Goal: Information Seeking & Learning: Check status

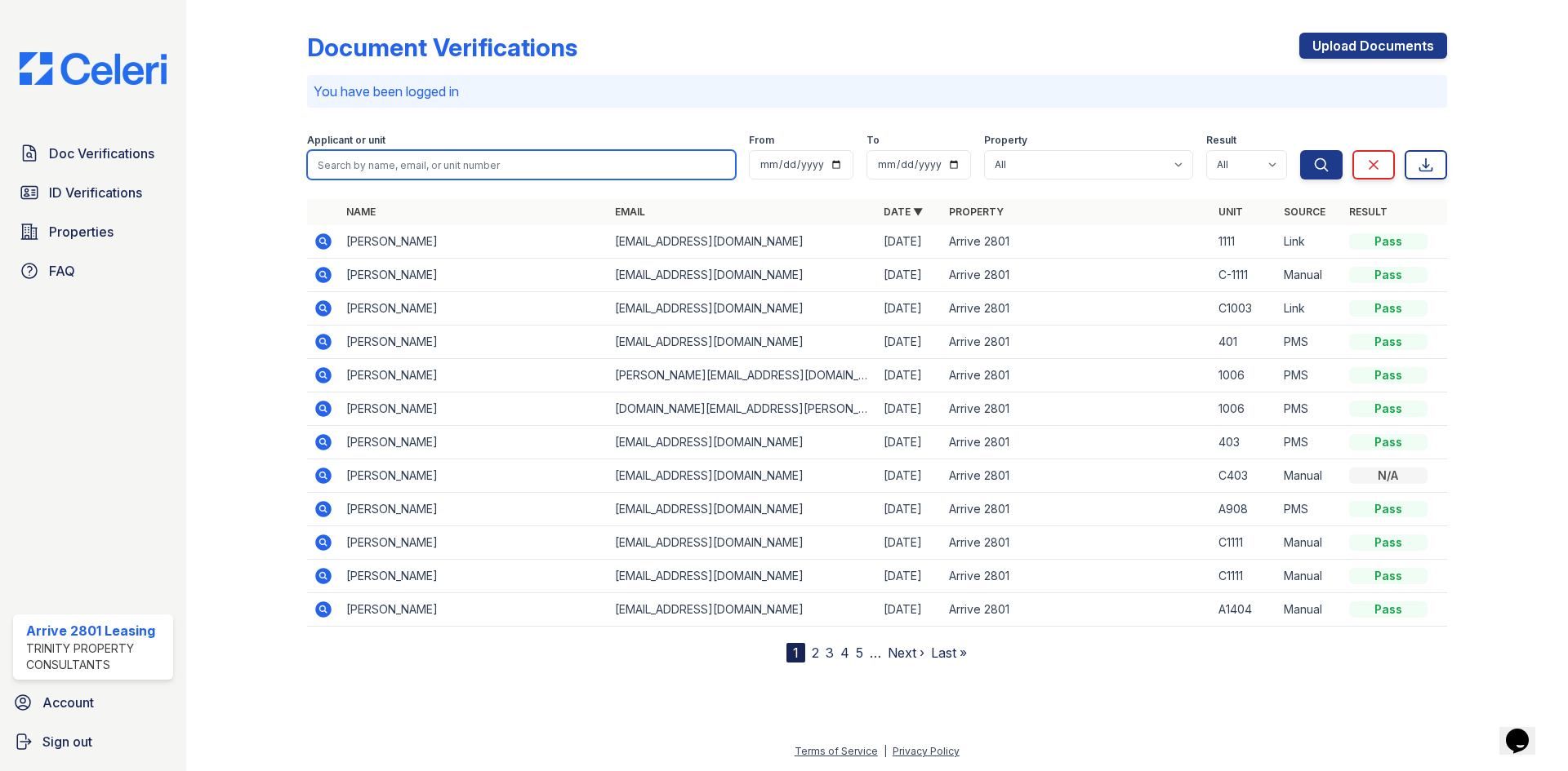
click at [368, 167] on input "search" at bounding box center [522, 165] width 428 height 29
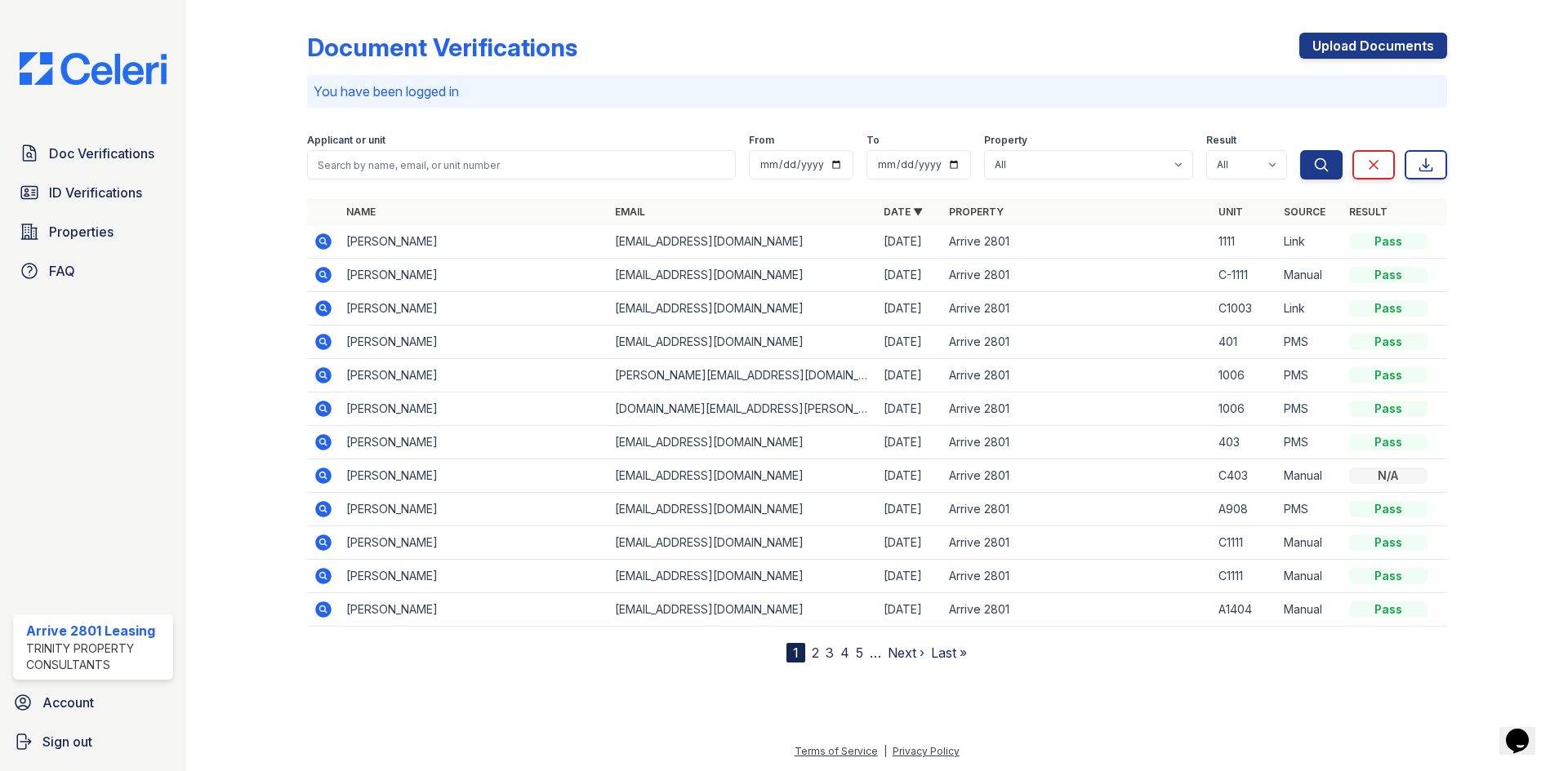
click at [801, 643] on div "1" at bounding box center [795, 653] width 19 height 20
click at [813, 651] on link "2" at bounding box center [814, 653] width 7 height 17
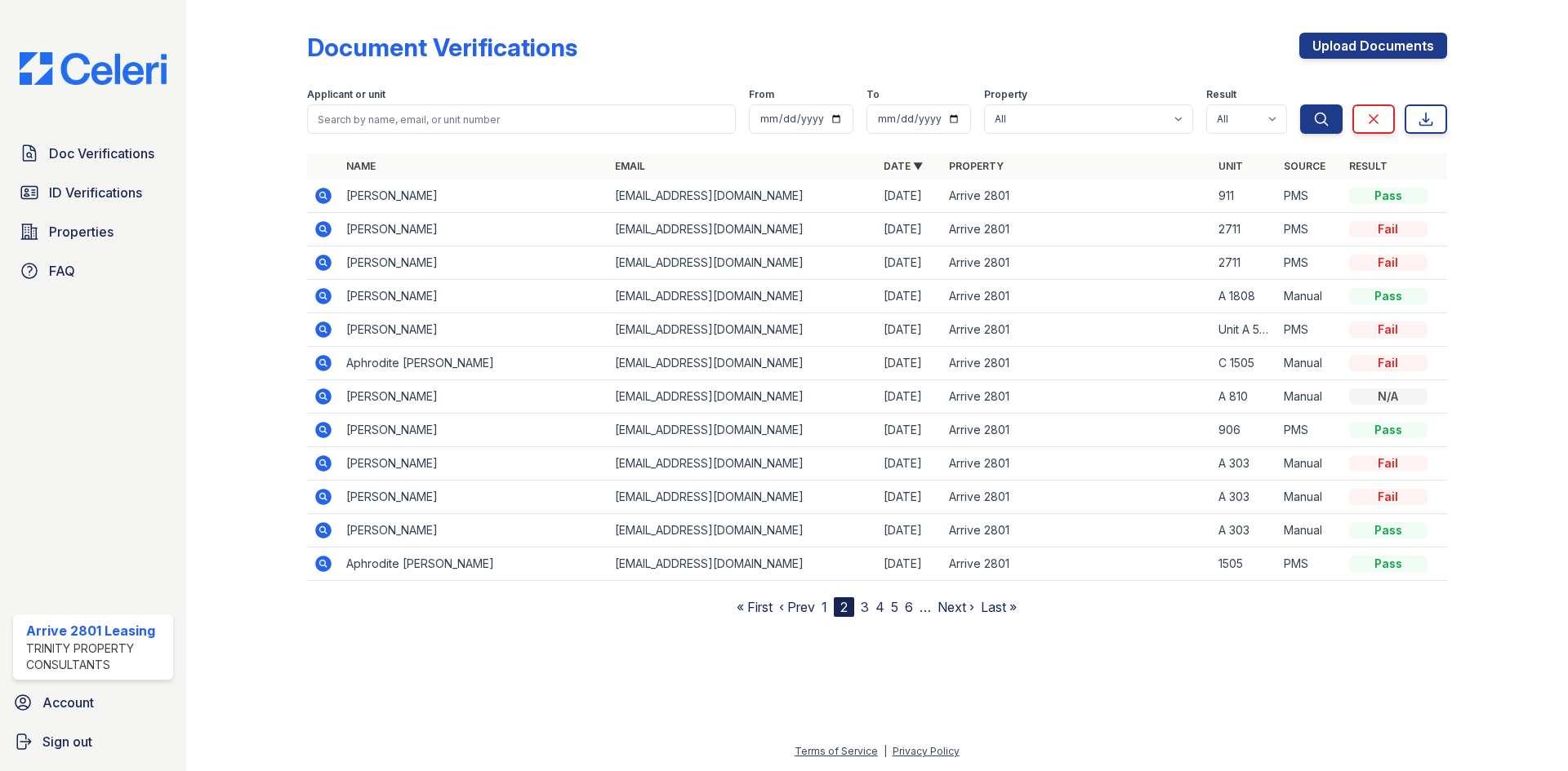
drag, startPoint x: 130, startPoint y: 298, endPoint x: 113, endPoint y: 307, distance: 19.2
click at [113, 307] on div "Doc Verifications ID Verifications Properties FAQ Arrive 2801 Leasing Trinity P…" at bounding box center [92, 385] width 186 height 771
click at [229, 568] on div at bounding box center [259, 312] width 94 height 611
click at [329, 197] on icon at bounding box center [323, 195] width 17 height 17
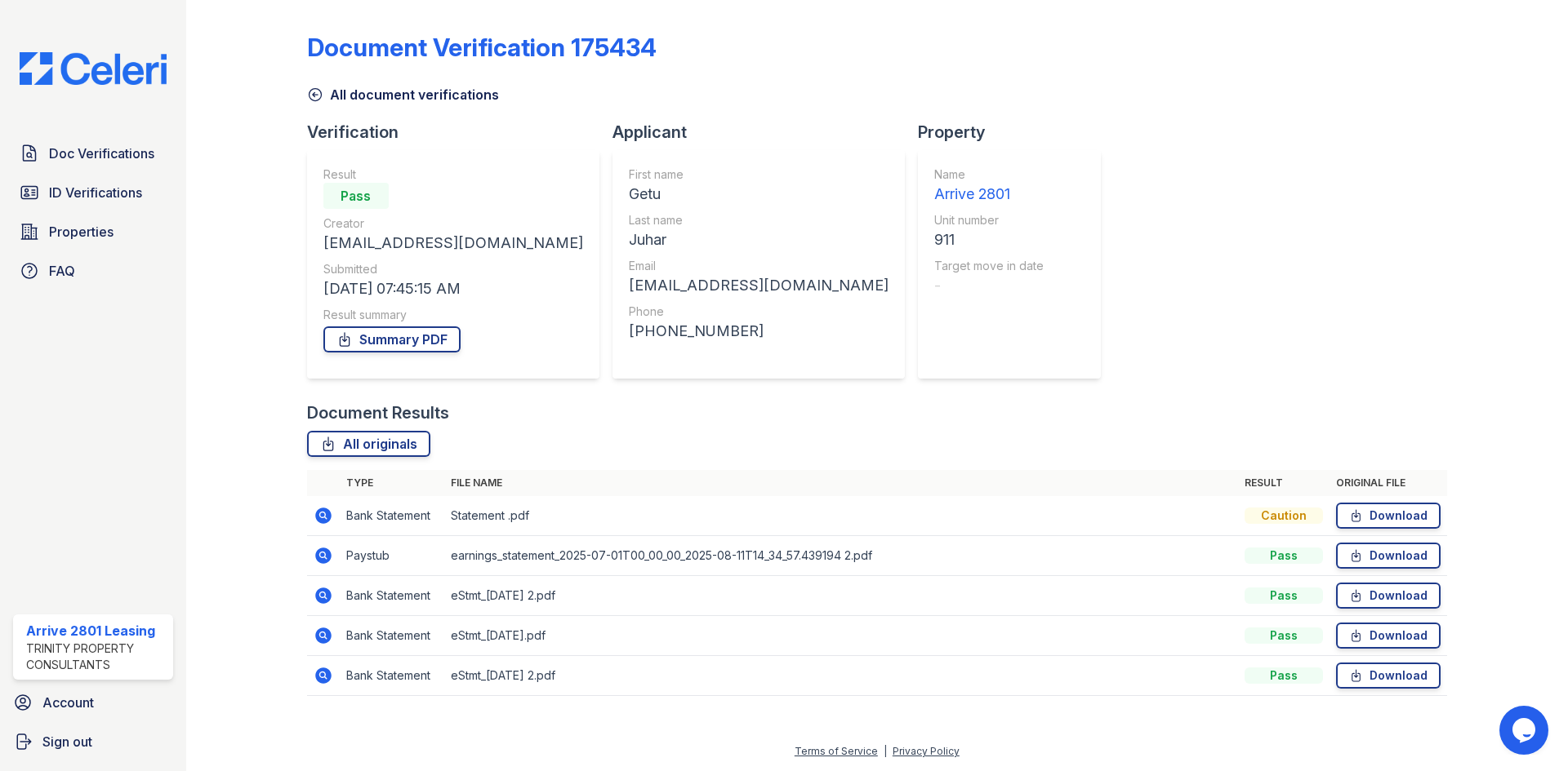
click at [318, 674] on icon at bounding box center [323, 676] width 17 height 17
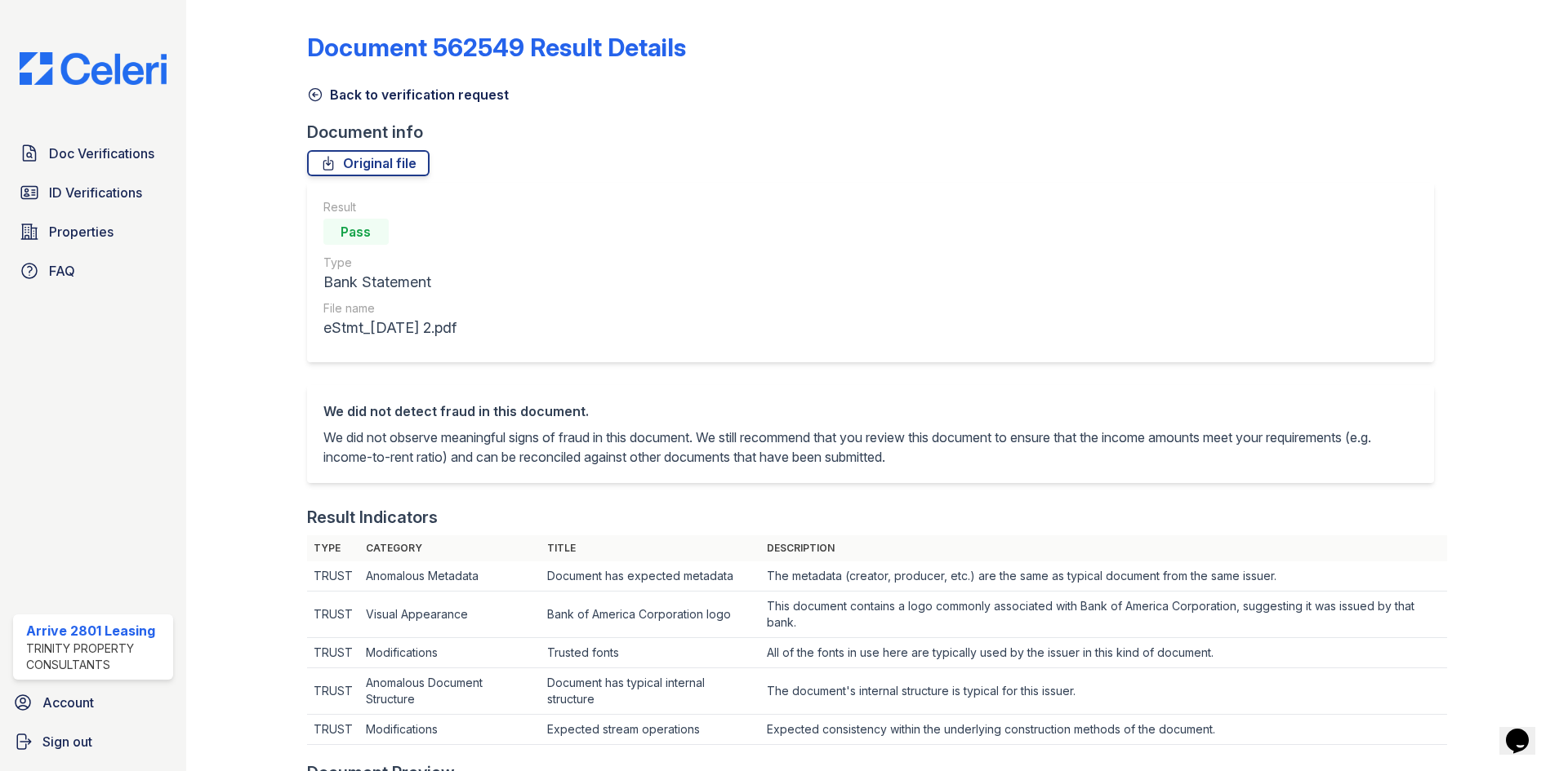
click at [320, 100] on icon at bounding box center [315, 94] width 17 height 17
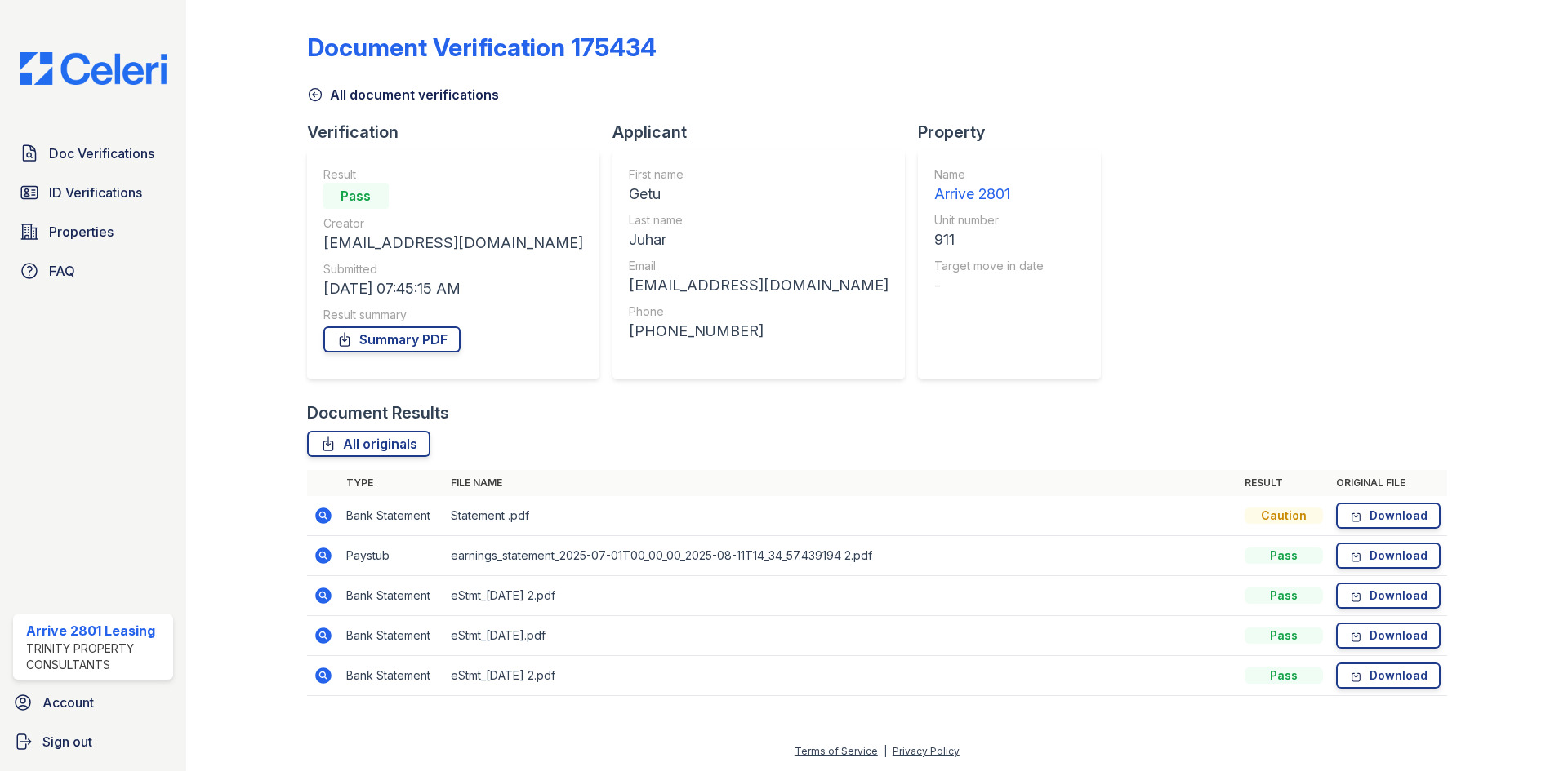
click at [324, 515] on icon at bounding box center [322, 515] width 4 height 4
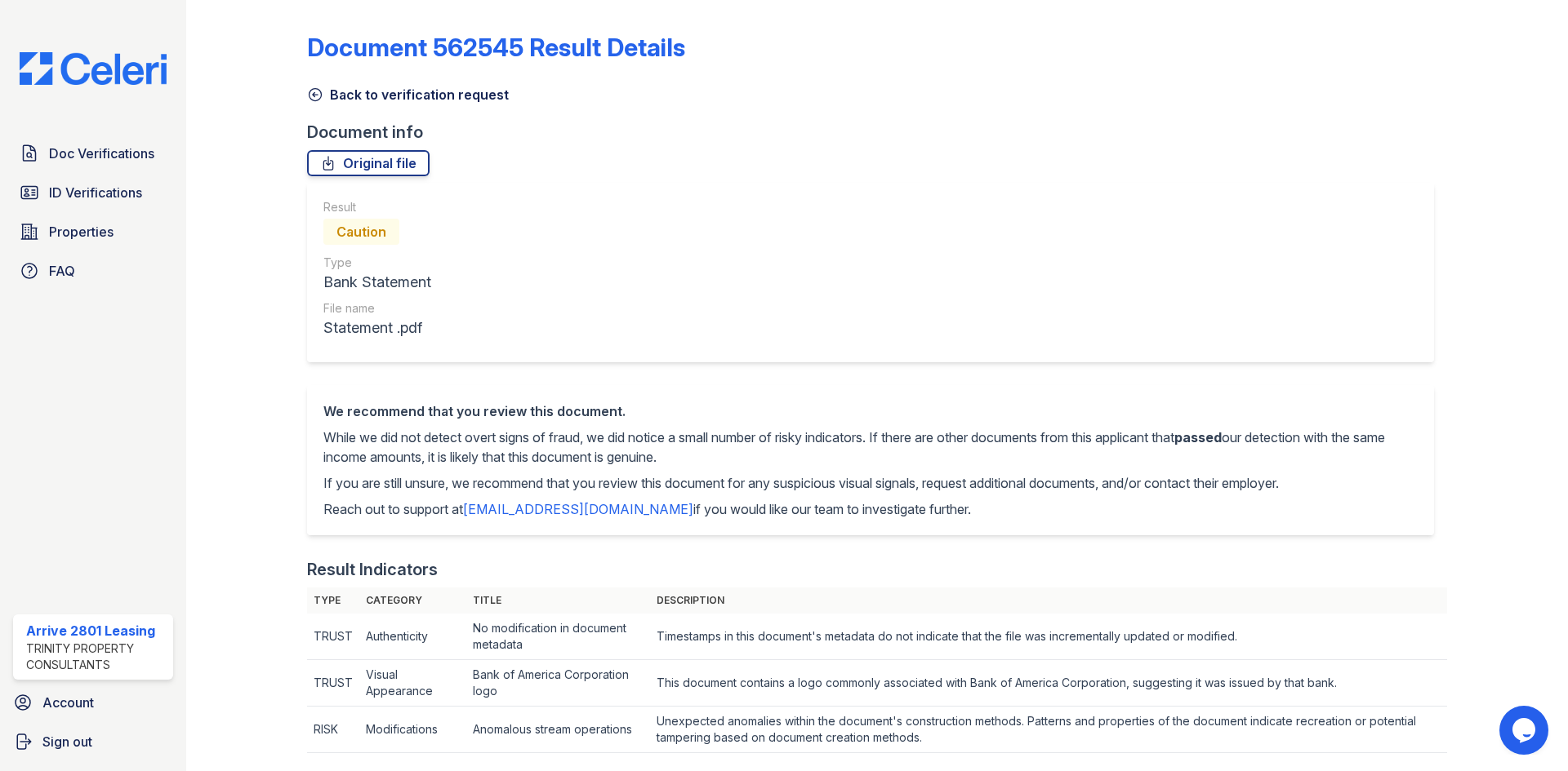
click at [312, 94] on icon at bounding box center [314, 95] width 12 height 12
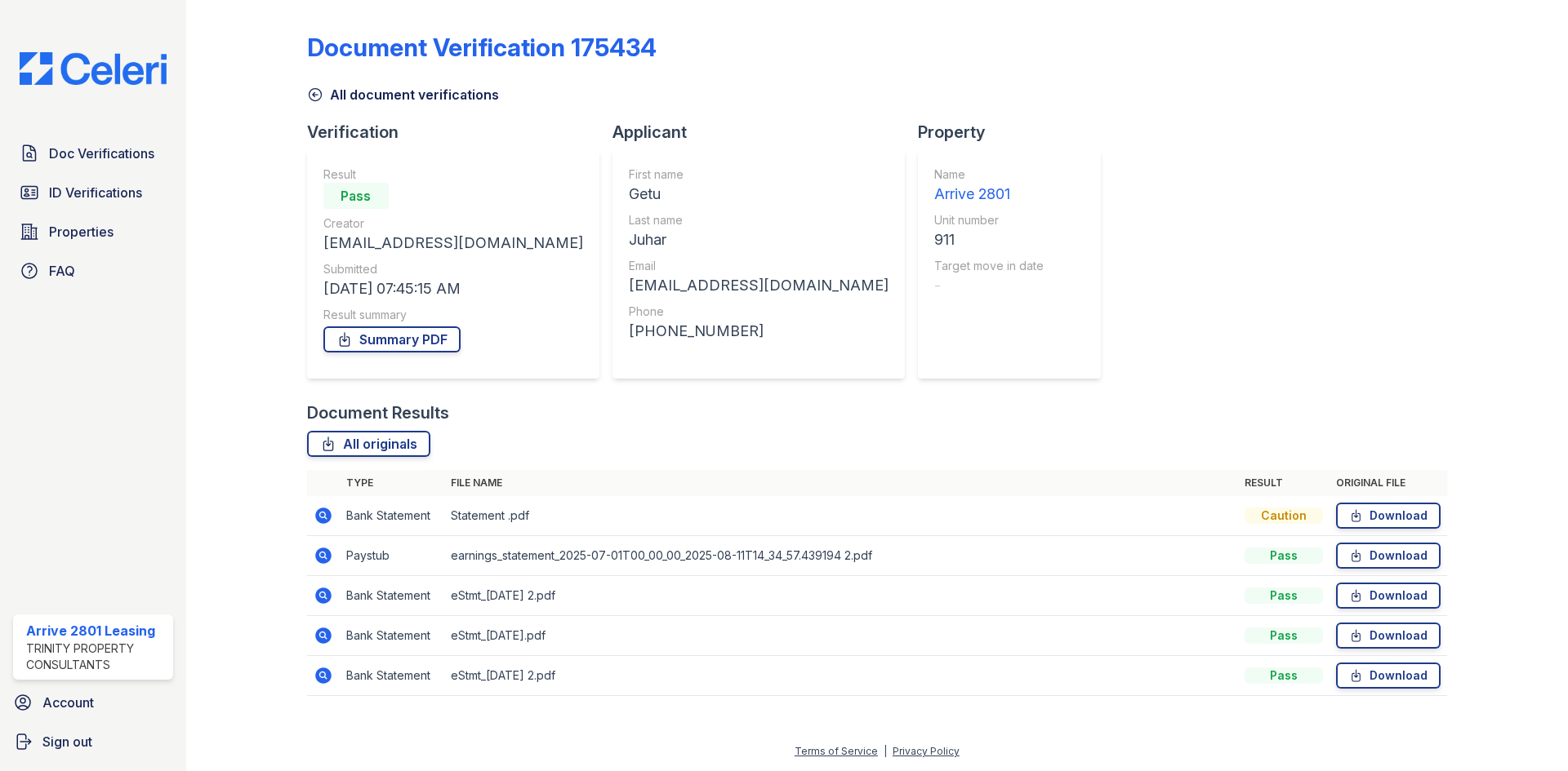
click at [316, 89] on icon at bounding box center [315, 94] width 17 height 17
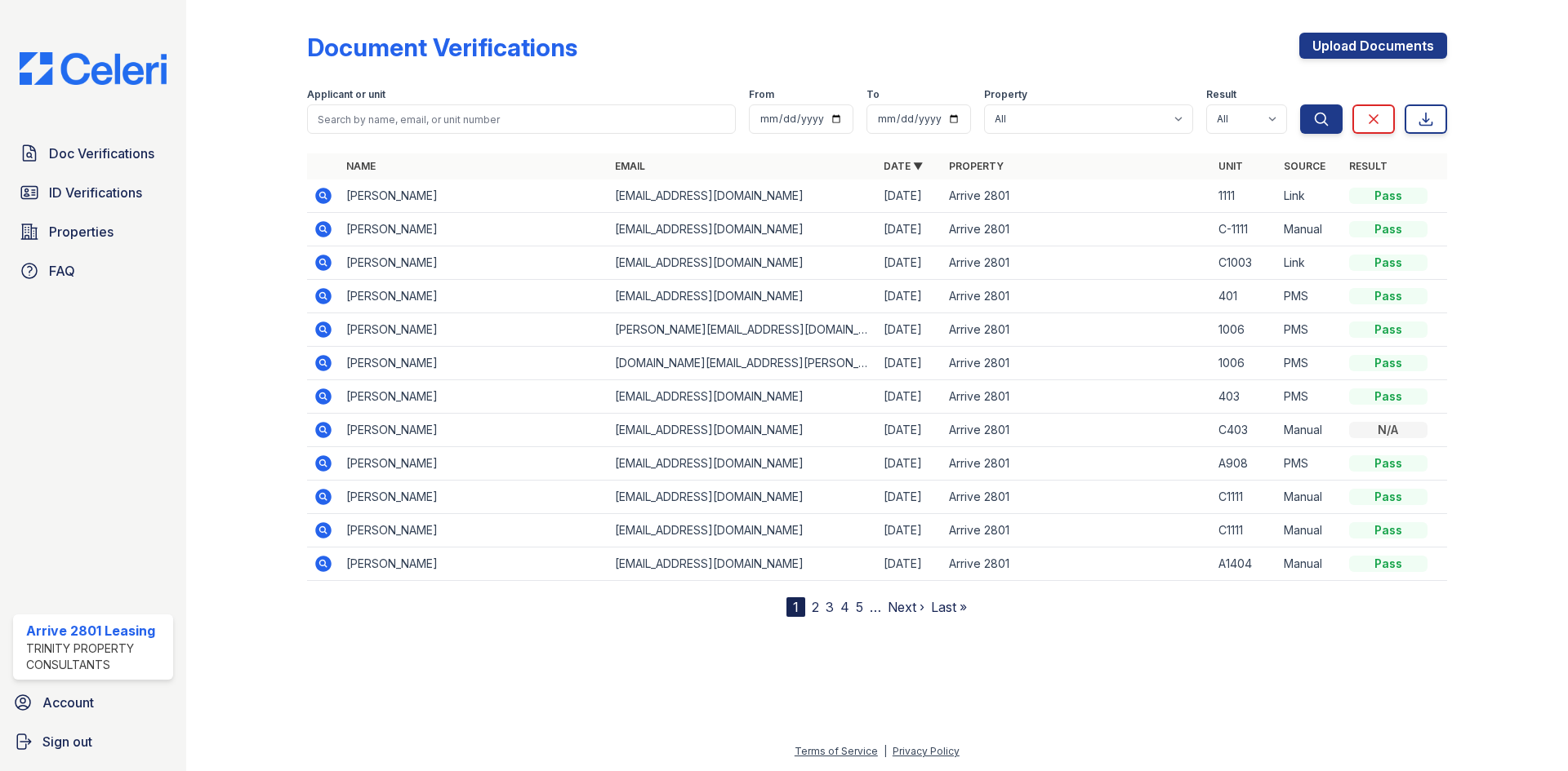
drag, startPoint x: 430, startPoint y: 395, endPoint x: 1435, endPoint y: 394, distance: 1005.0
click at [1435, 394] on tr "Amara Dover amaraladon@gmail.com 08/15/25 Arrive 2801 403 PMS Pass" at bounding box center [877, 397] width 1140 height 33
click at [800, 613] on div "1" at bounding box center [795, 607] width 19 height 20
click at [796, 606] on div "1" at bounding box center [795, 607] width 19 height 20
click at [809, 611] on nav "1 2 3 4 5 … Next › Last »" at bounding box center [876, 607] width 181 height 20
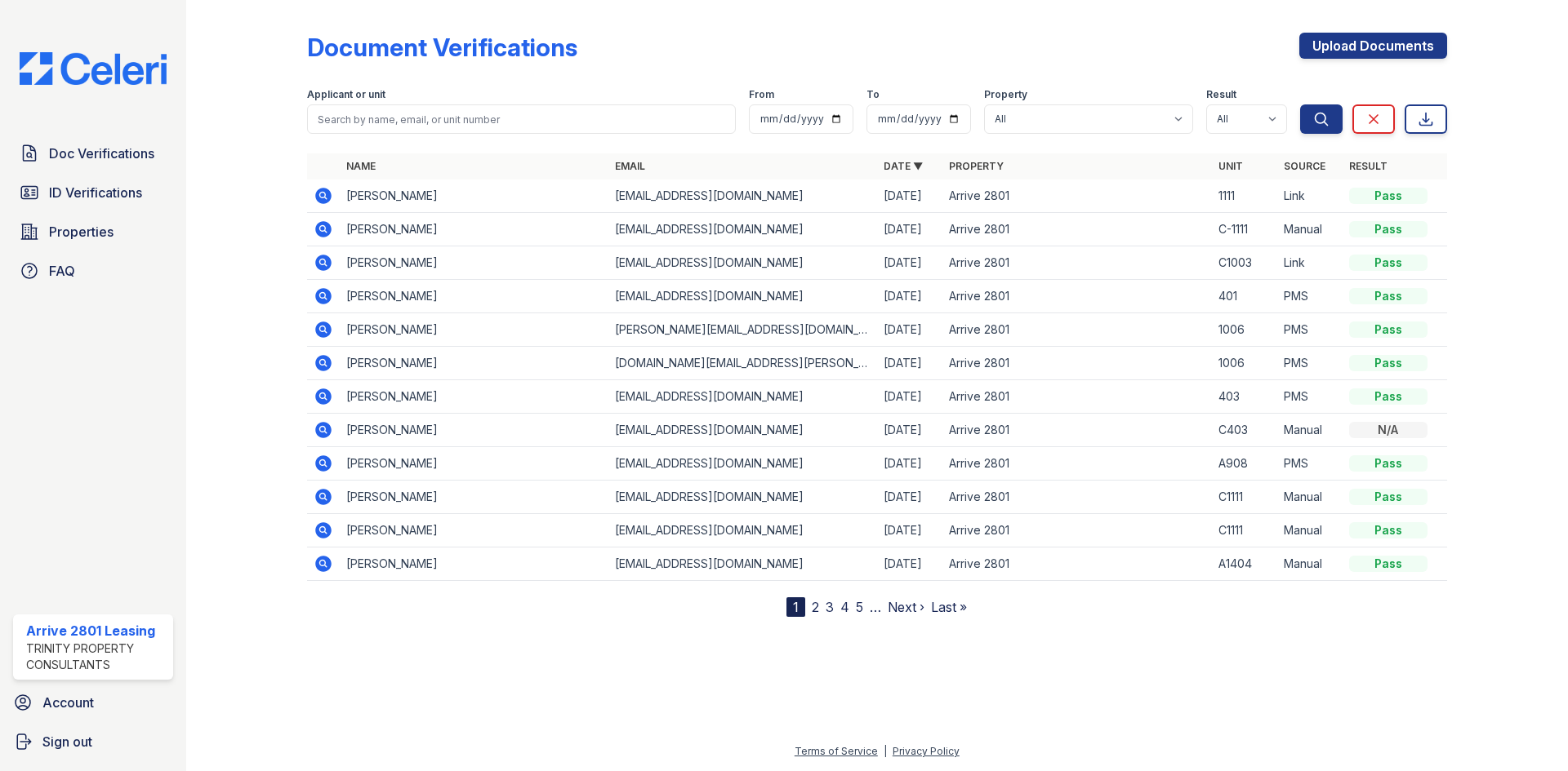
click at [812, 610] on link "2" at bounding box center [814, 607] width 7 height 17
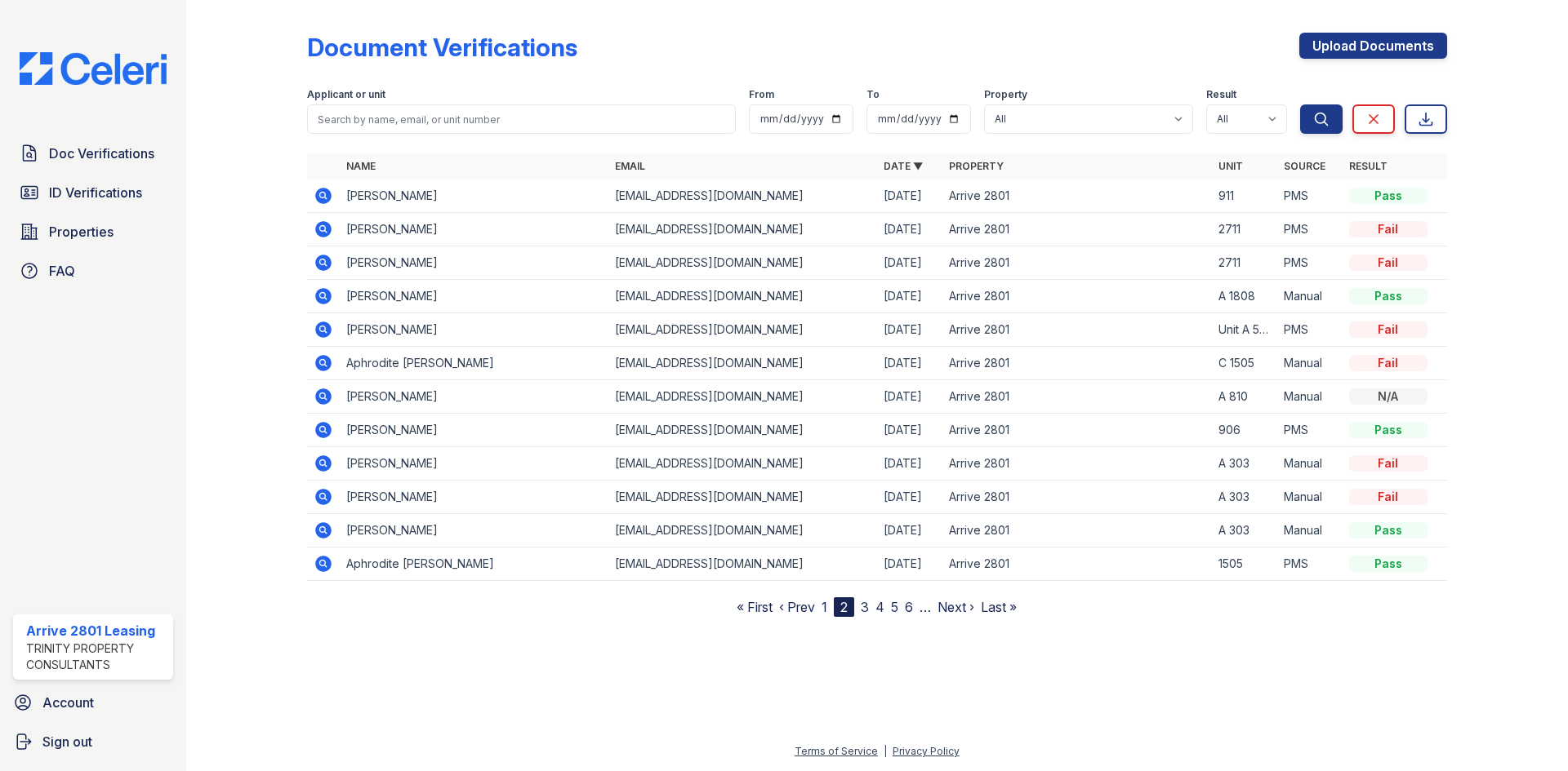
click at [324, 197] on icon at bounding box center [323, 195] width 20 height 20
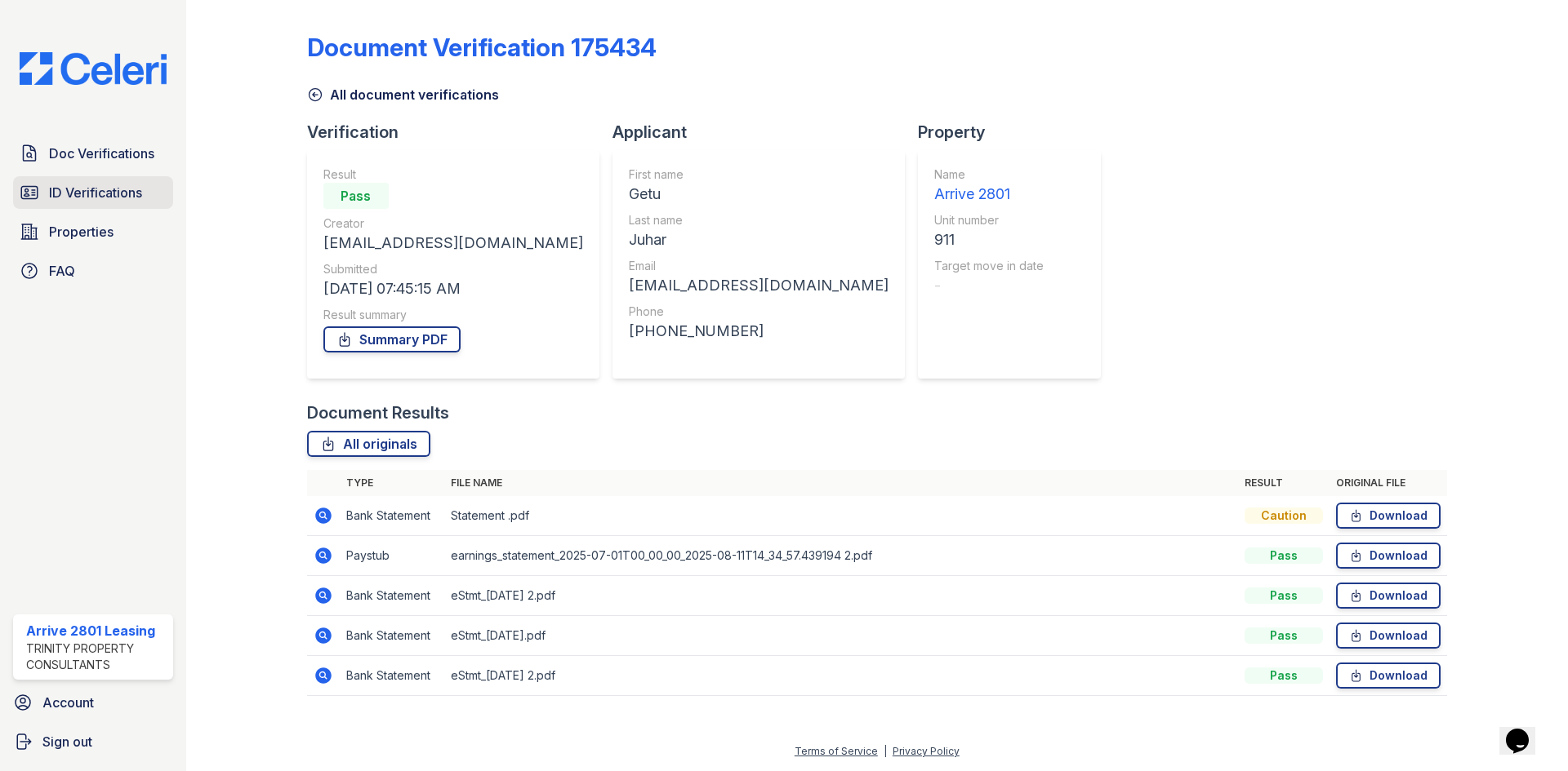
click at [140, 193] on span "ID Verifications" at bounding box center [95, 193] width 93 height 20
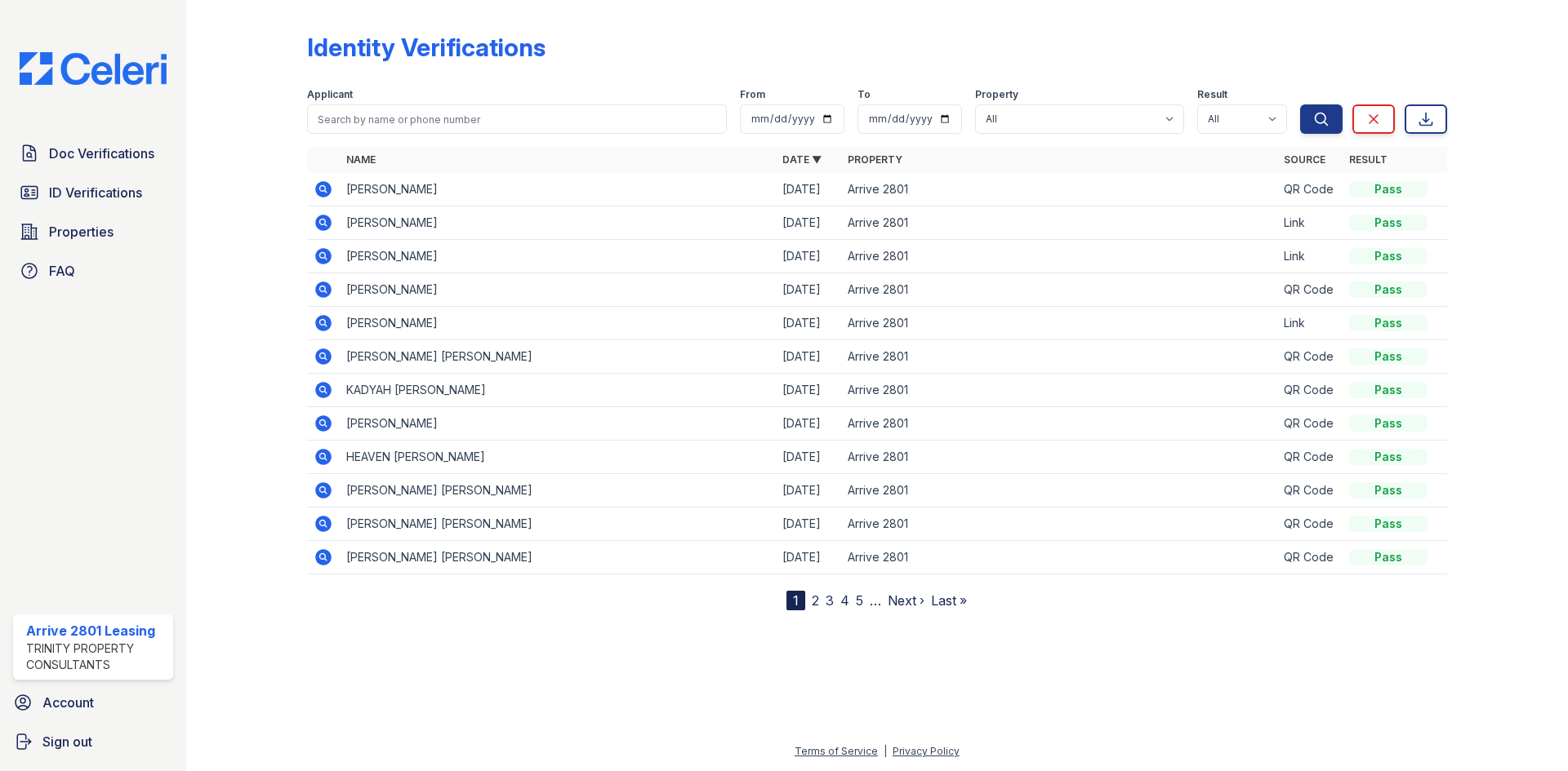
click at [810, 599] on nav "1 2 3 4 5 … Next › Last »" at bounding box center [876, 601] width 181 height 20
click at [821, 595] on nav "1 2 3 4 5 … Next › Last »" at bounding box center [876, 601] width 181 height 20
click at [816, 602] on link "2" at bounding box center [814, 600] width 7 height 17
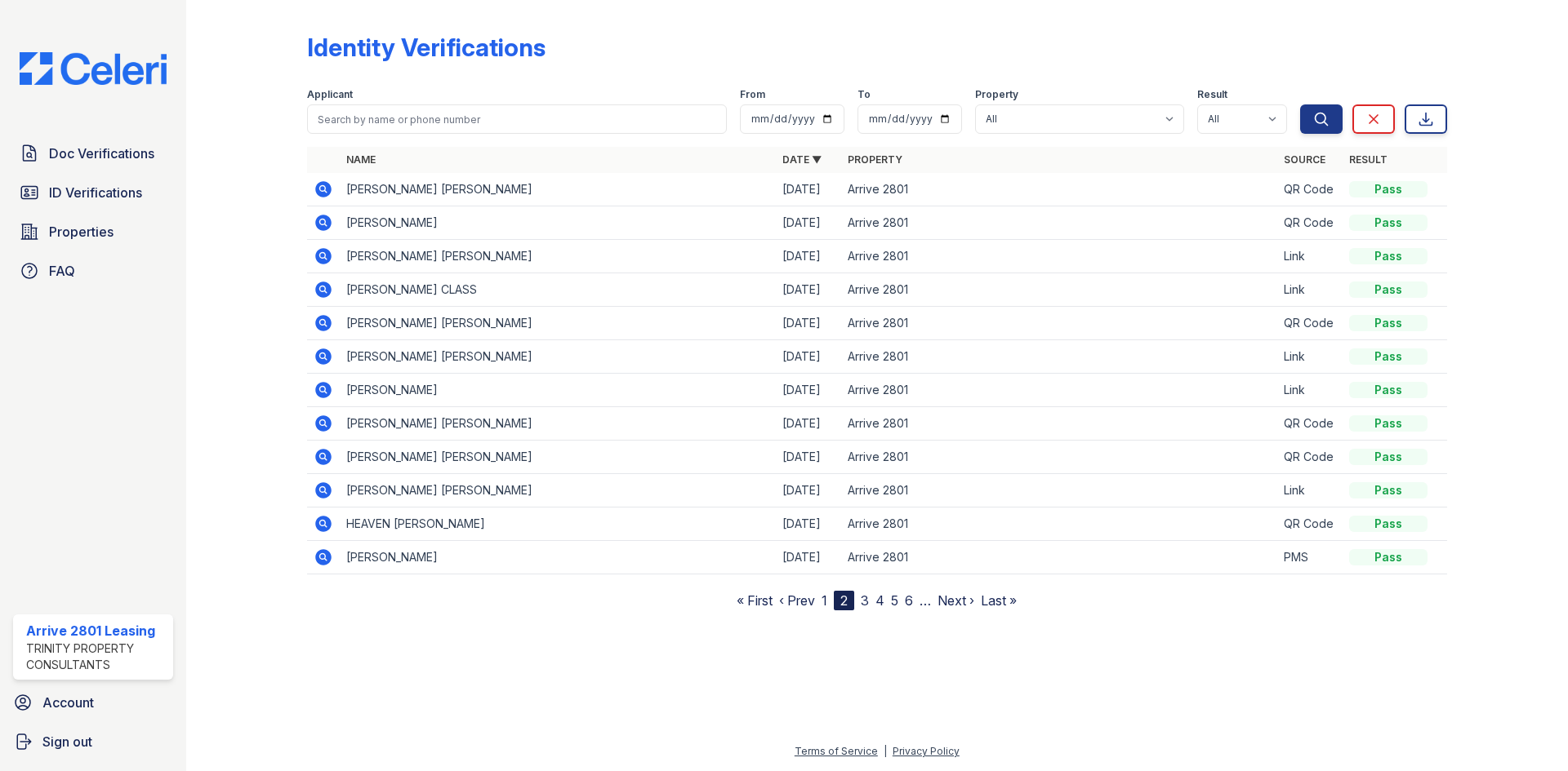
click at [325, 258] on icon at bounding box center [323, 256] width 20 height 20
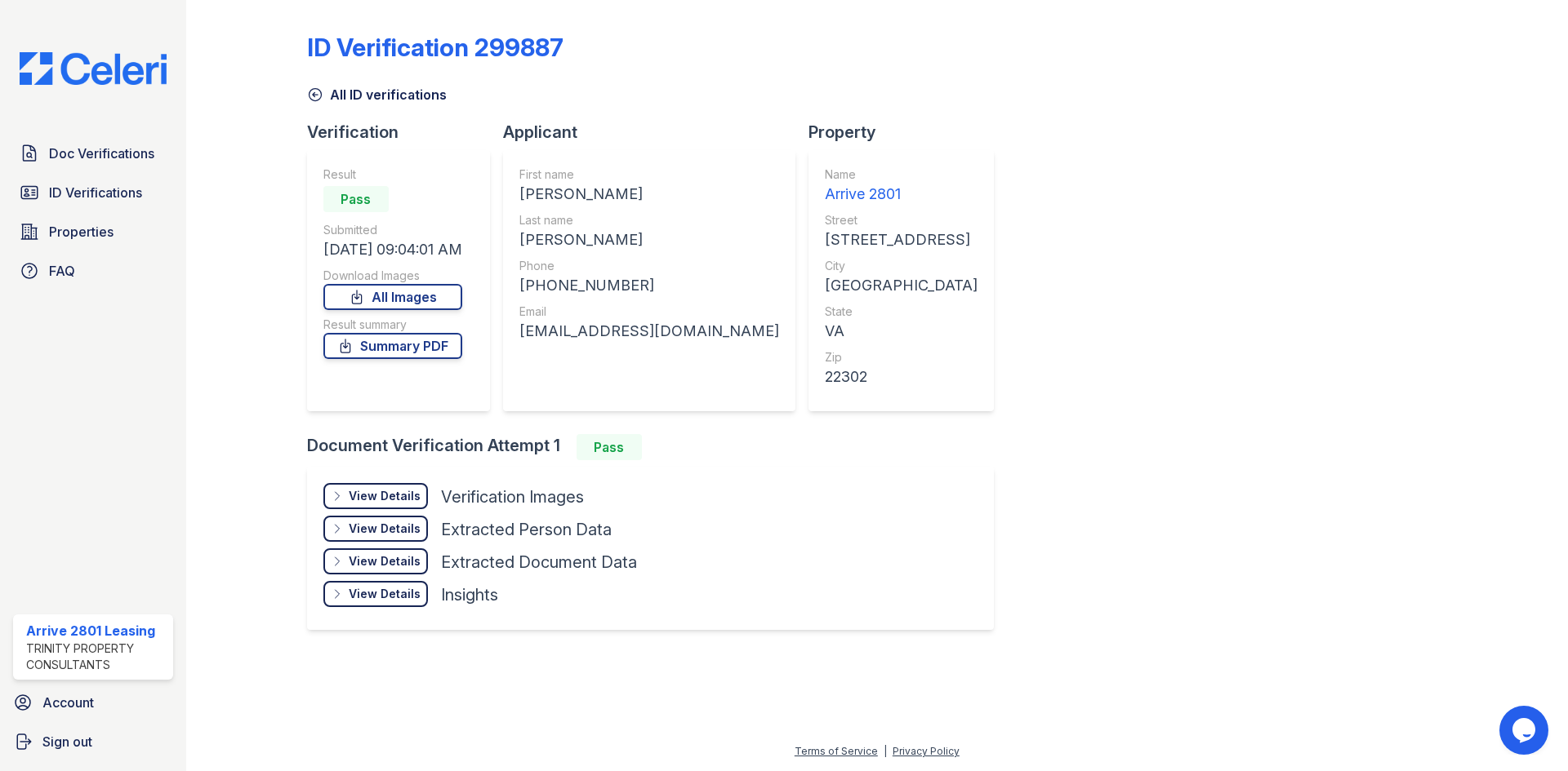
click at [361, 578] on div "View Details Details Hide Details Details Extracted Document Data" at bounding box center [479, 565] width 313 height 32
click at [356, 551] on div "View Details Details" at bounding box center [375, 562] width 104 height 27
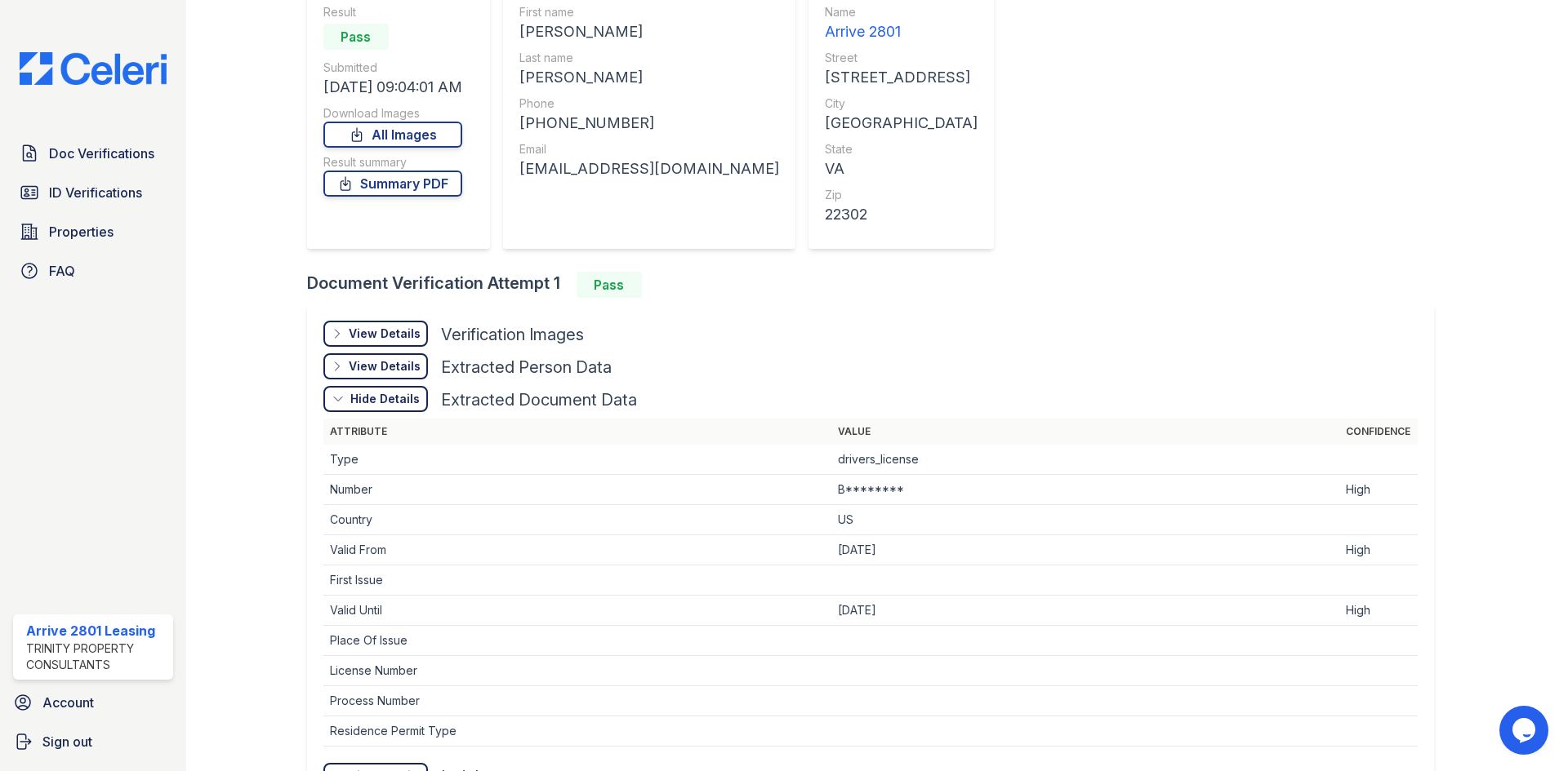
scroll to position [245, 0]
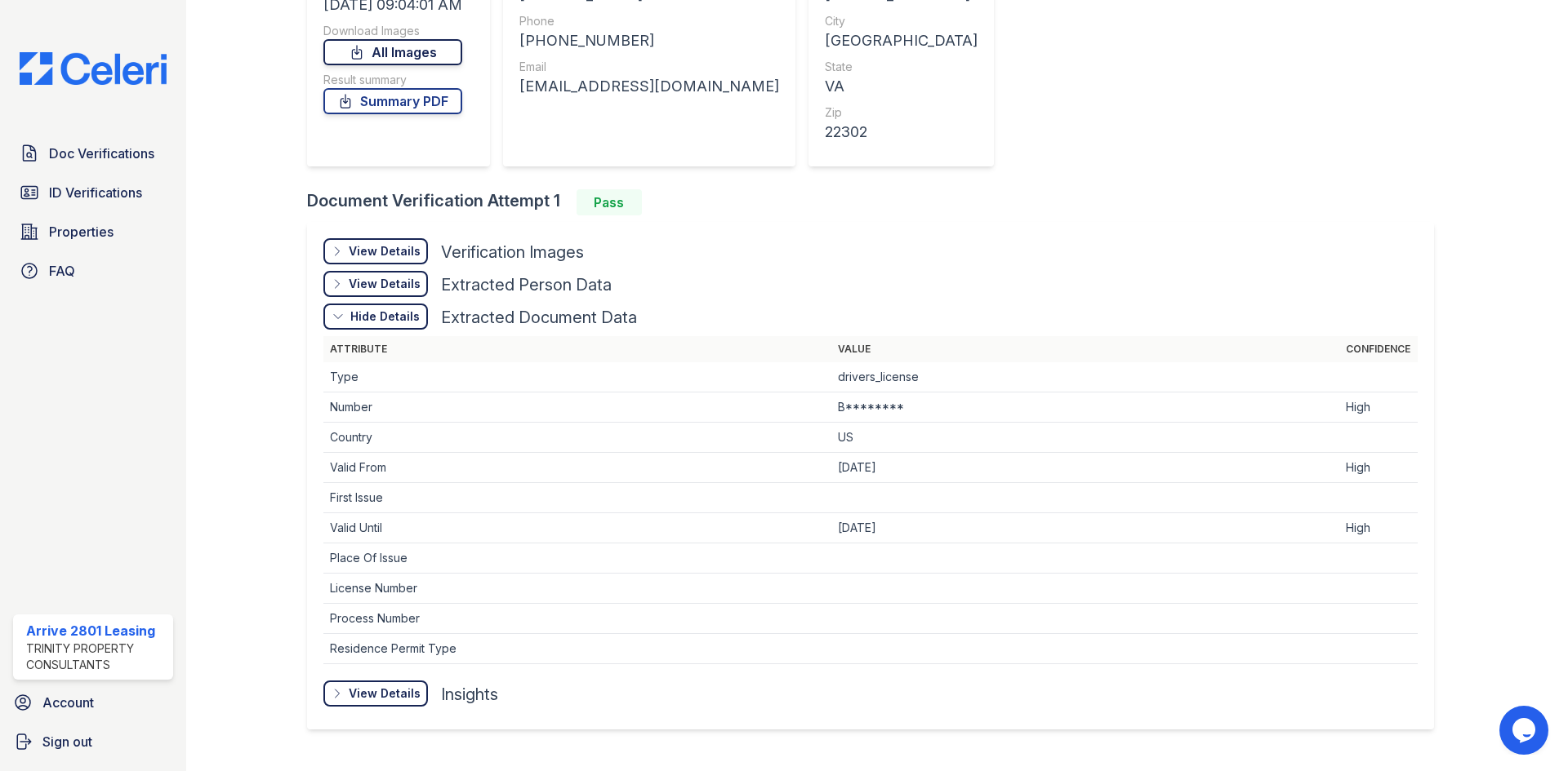
click at [409, 48] on link "All Images" at bounding box center [392, 52] width 139 height 27
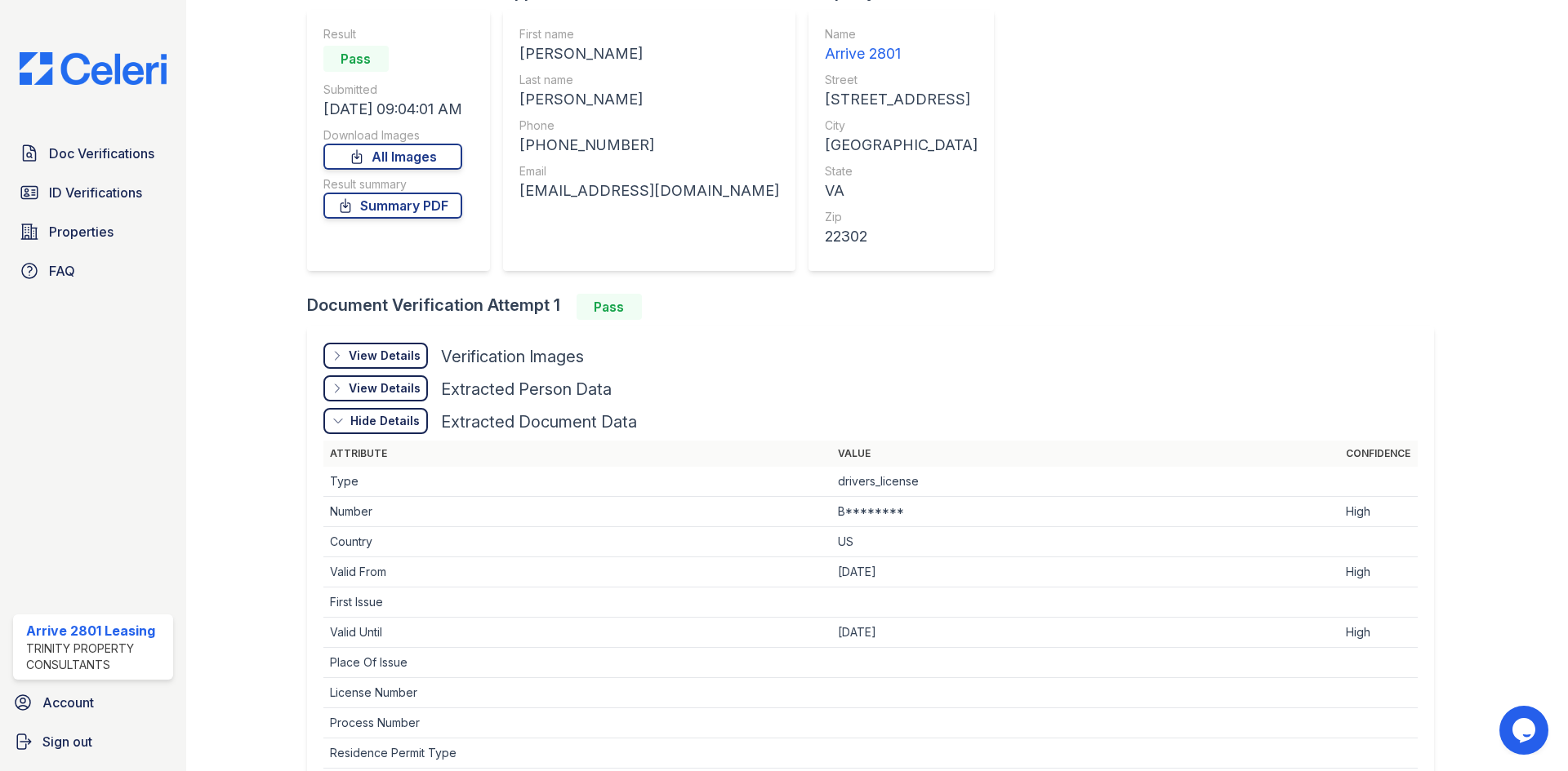
scroll to position [0, 0]
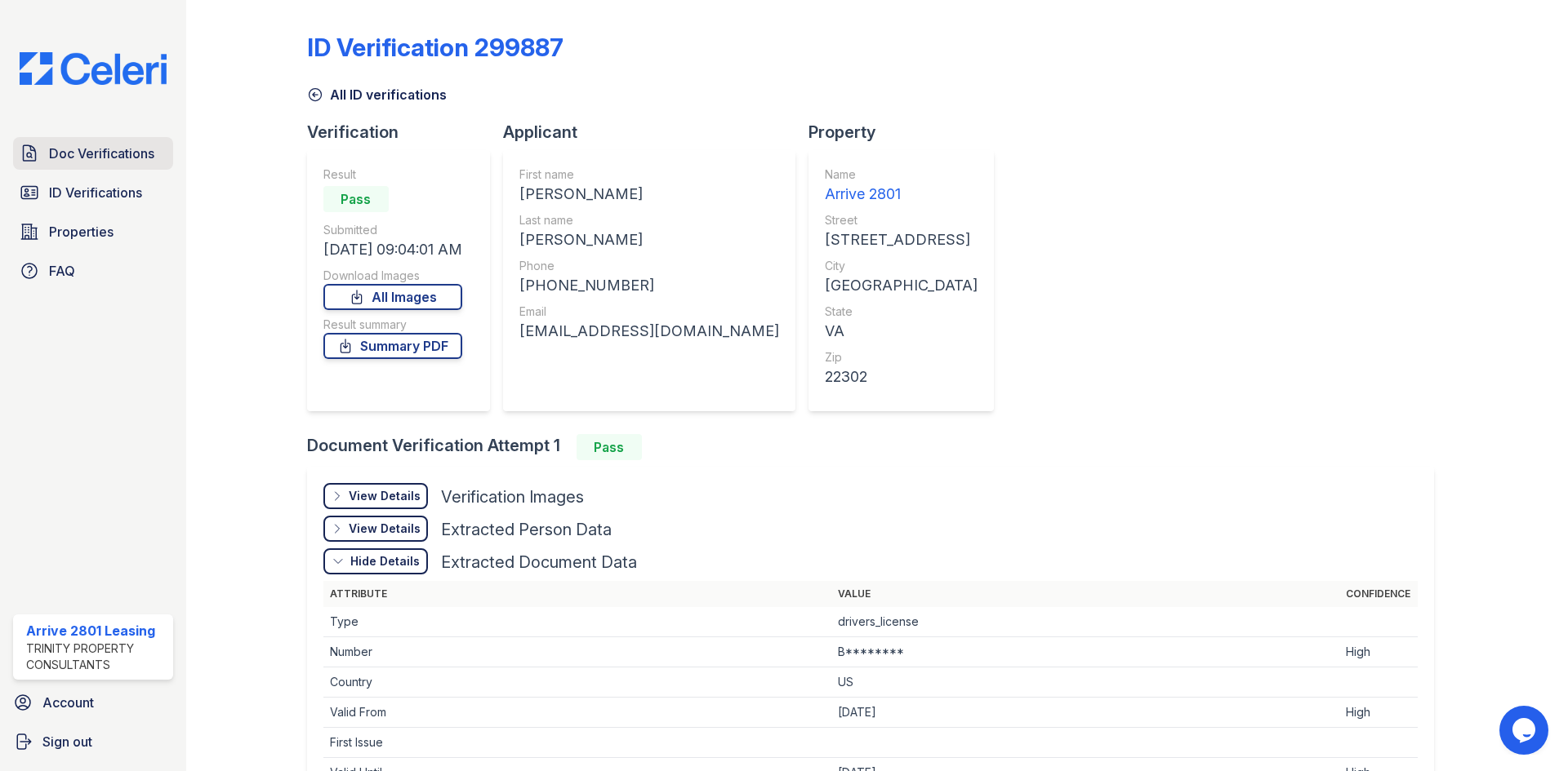
click at [129, 149] on span "Doc Verifications" at bounding box center [101, 153] width 105 height 20
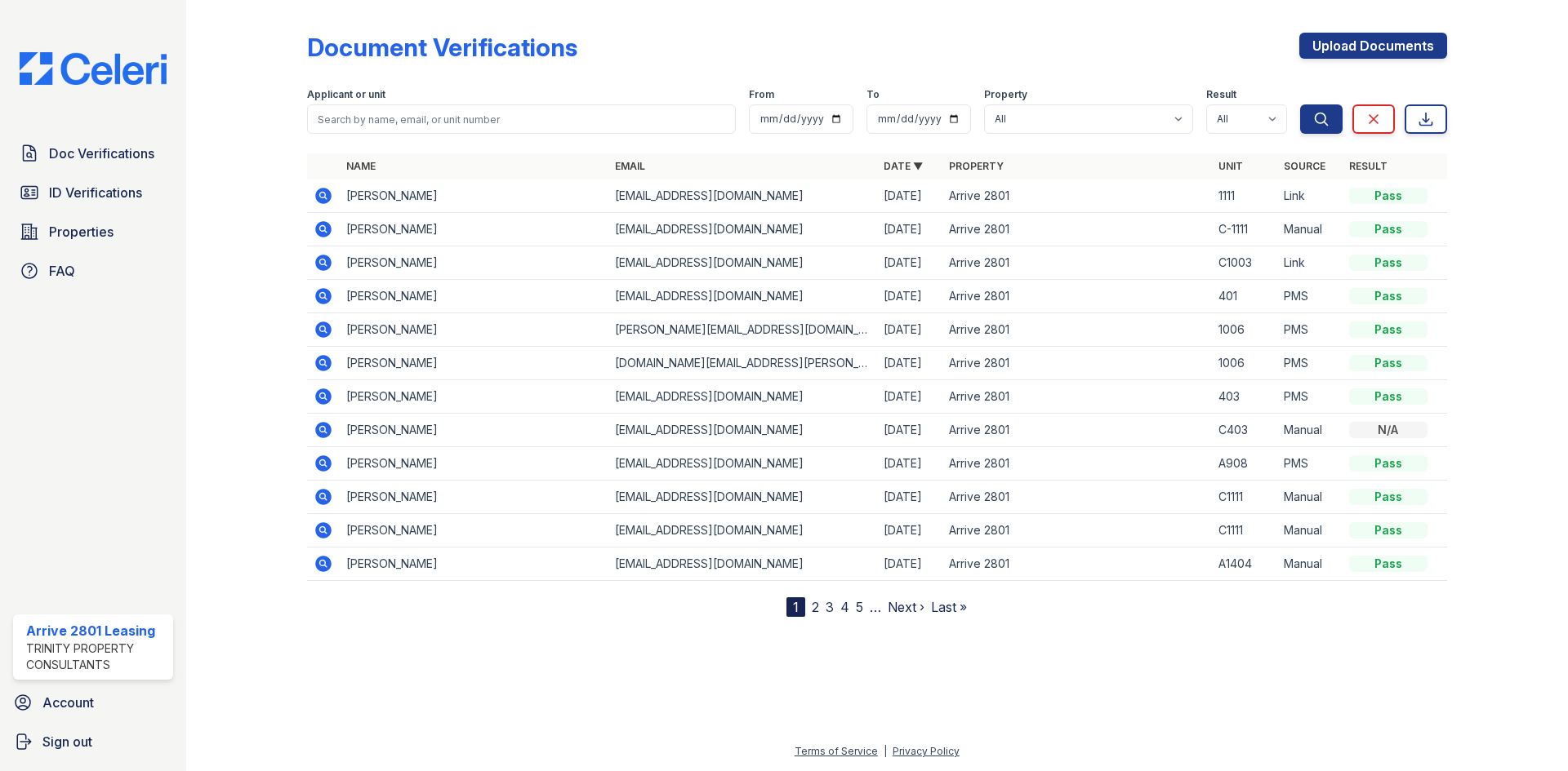
click at [814, 609] on link "2" at bounding box center [814, 607] width 7 height 17
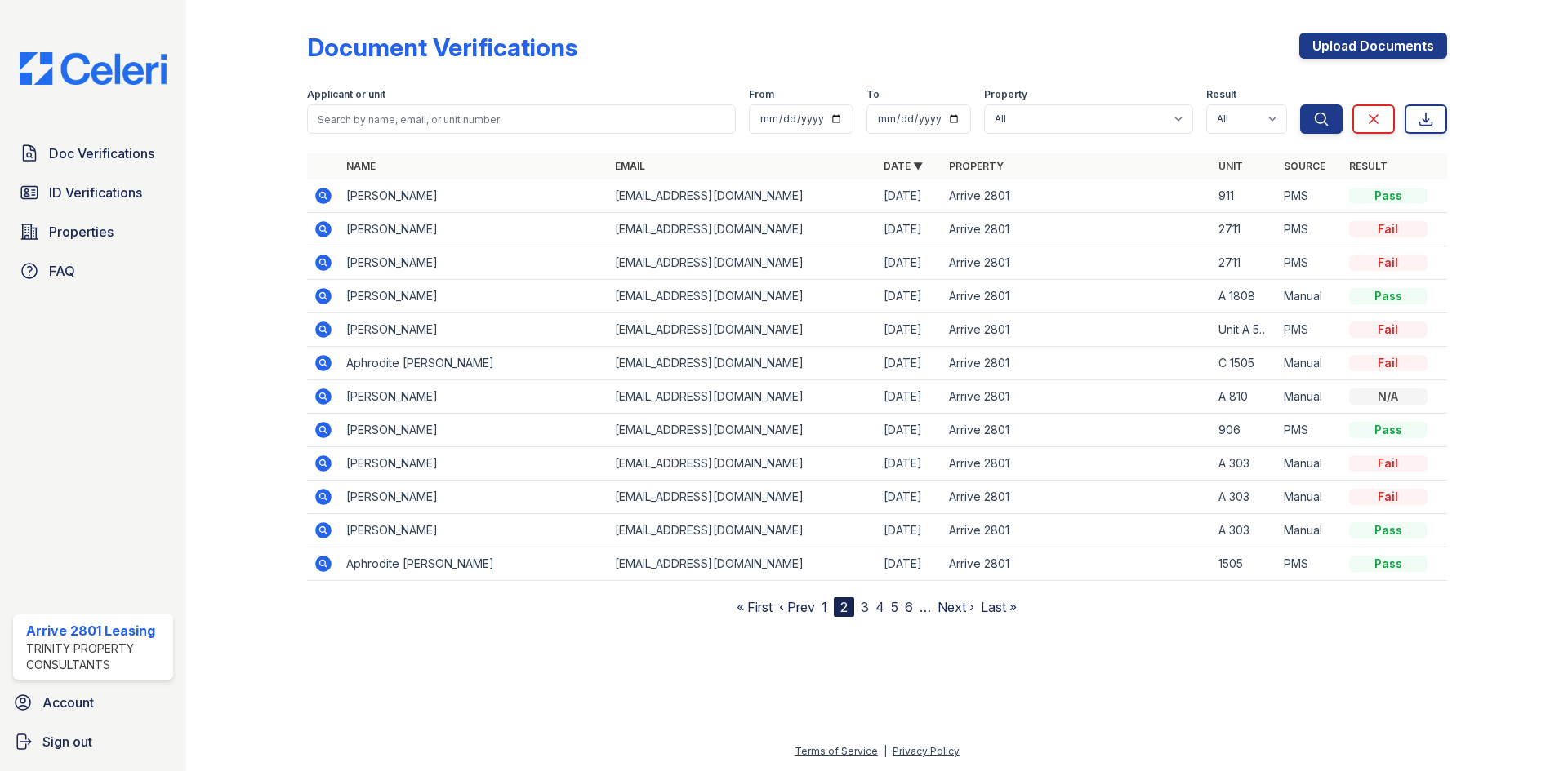
click at [831, 605] on nav "« First ‹ Prev 1 2 3 4 5 6 … Next › Last »" at bounding box center [876, 607] width 280 height 20
click at [829, 607] on nav "« First ‹ Prev 1 2 3 4 5 6 … Next › Last »" at bounding box center [876, 607] width 280 height 20
click at [826, 608] on link "1" at bounding box center [824, 607] width 6 height 17
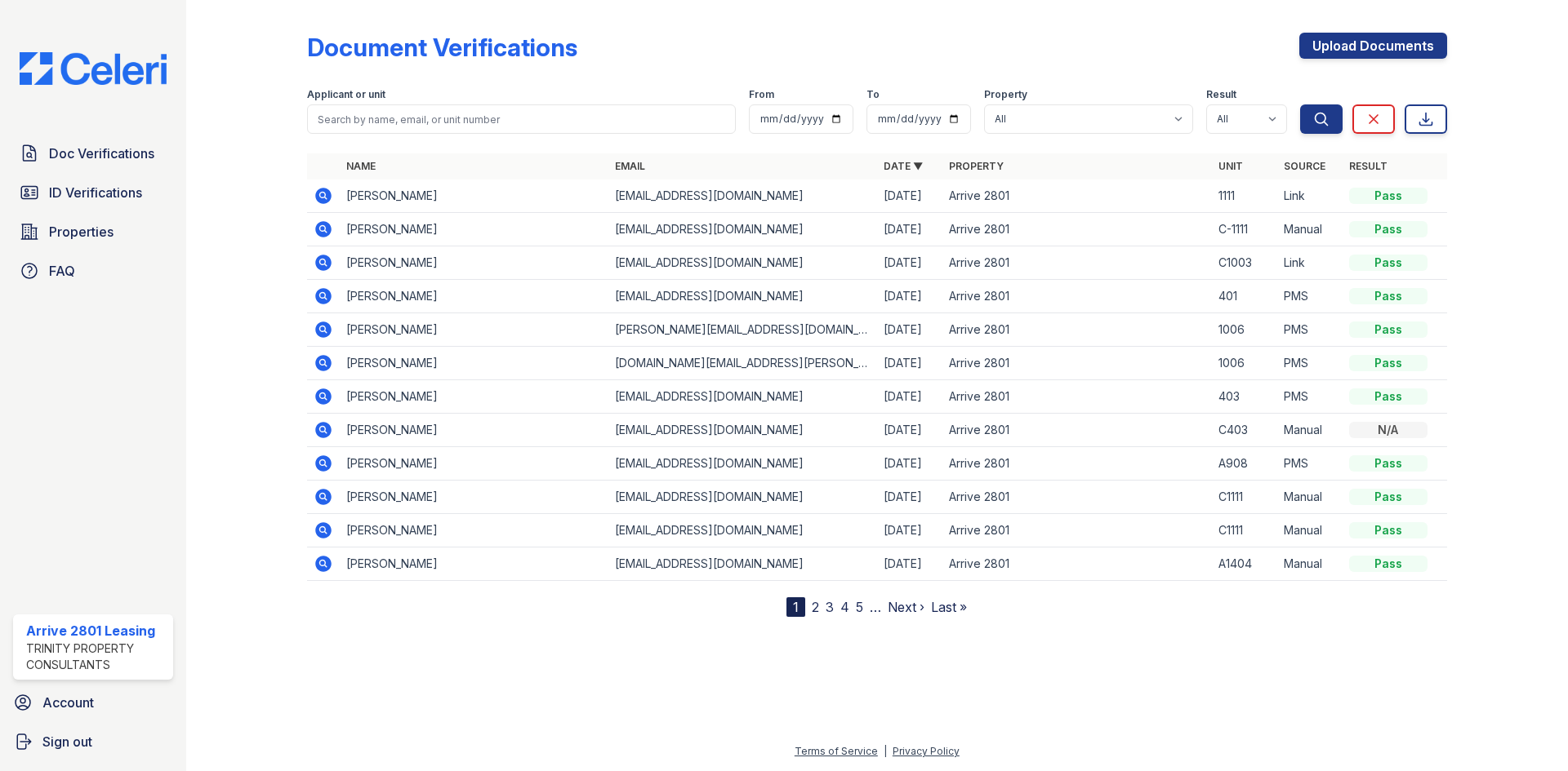
click at [319, 257] on icon at bounding box center [323, 262] width 17 height 17
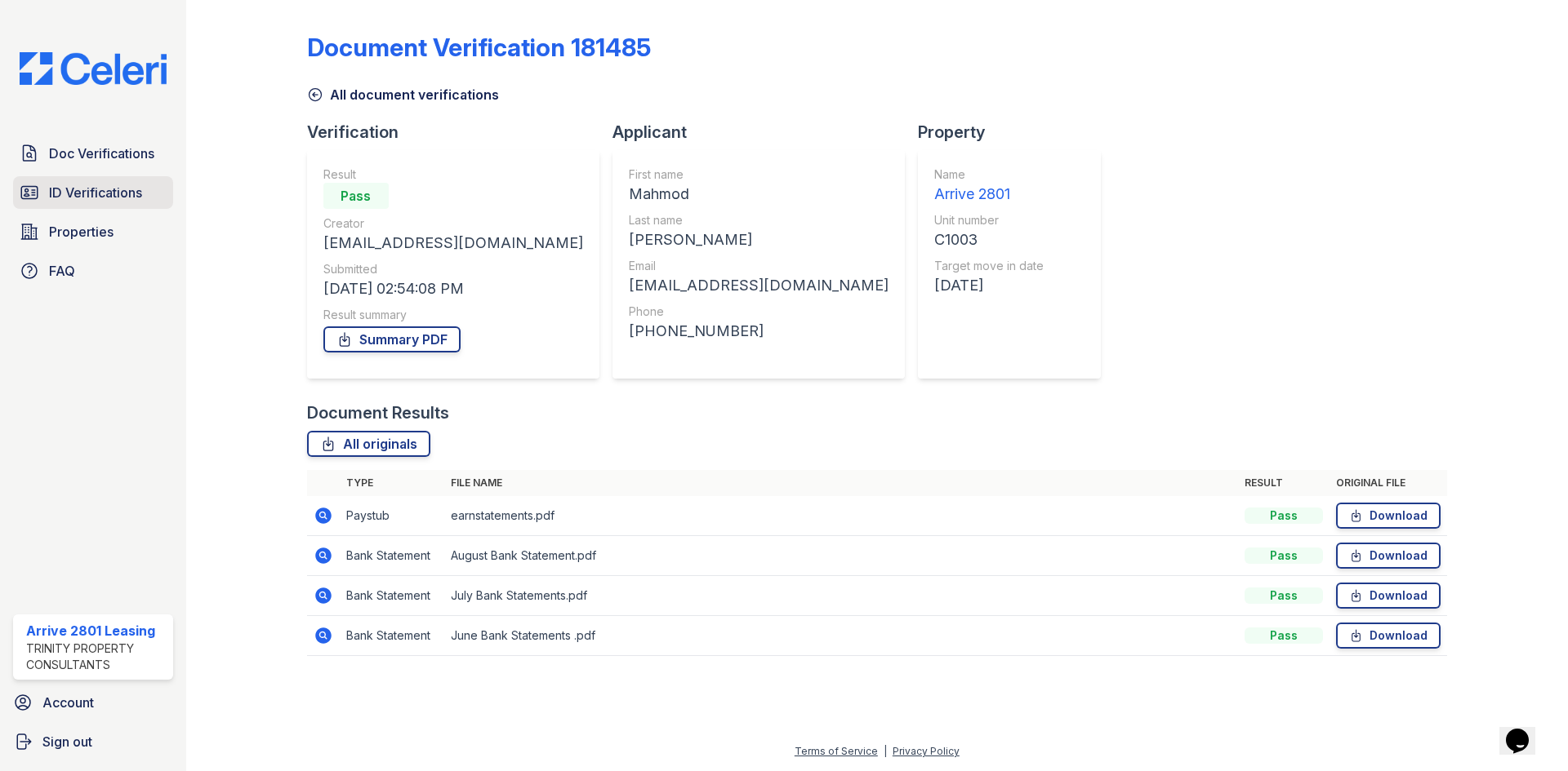
click at [103, 182] on link "ID Verifications" at bounding box center [92, 193] width 160 height 32
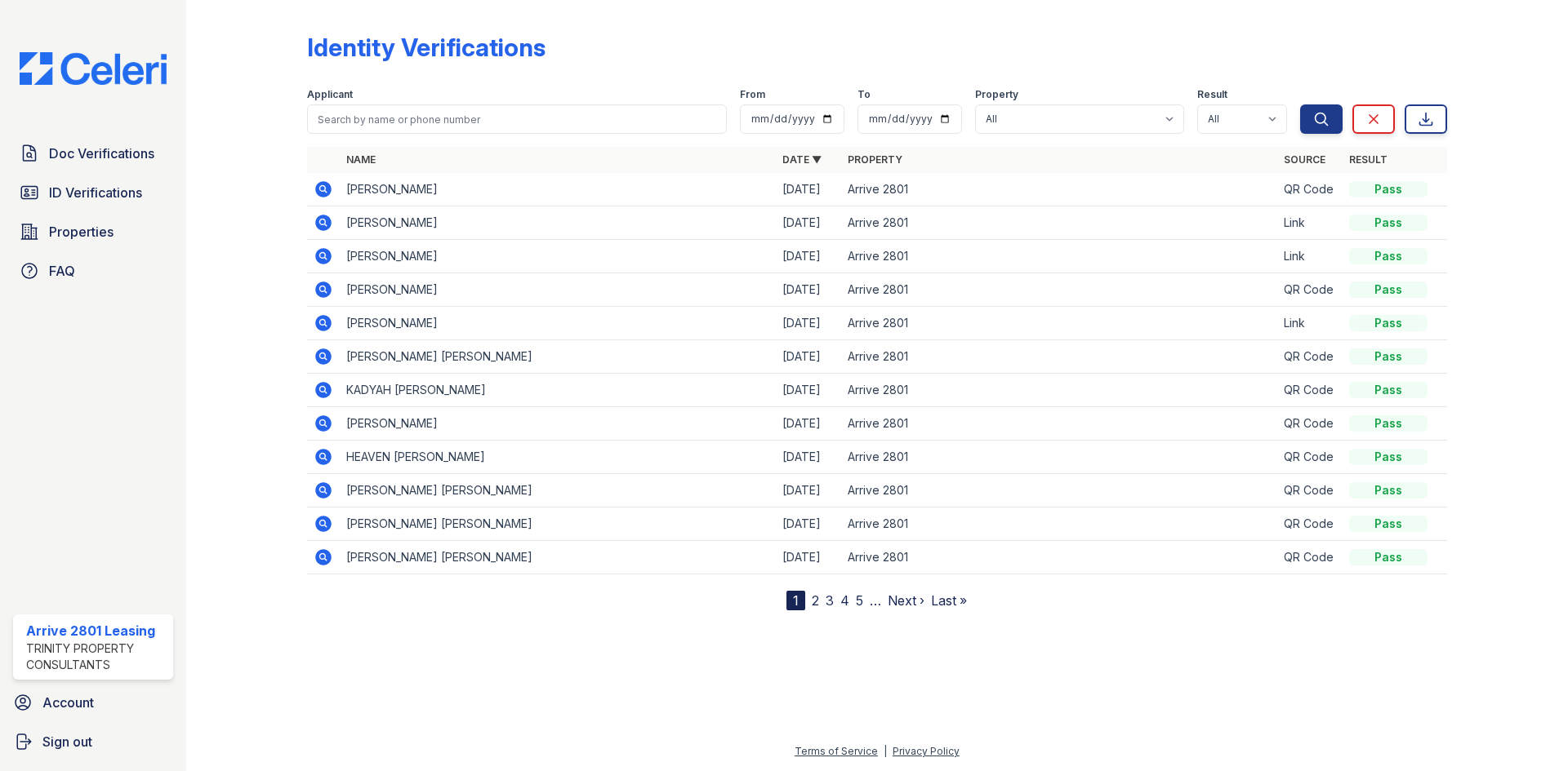
click at [815, 598] on link "2" at bounding box center [814, 600] width 7 height 17
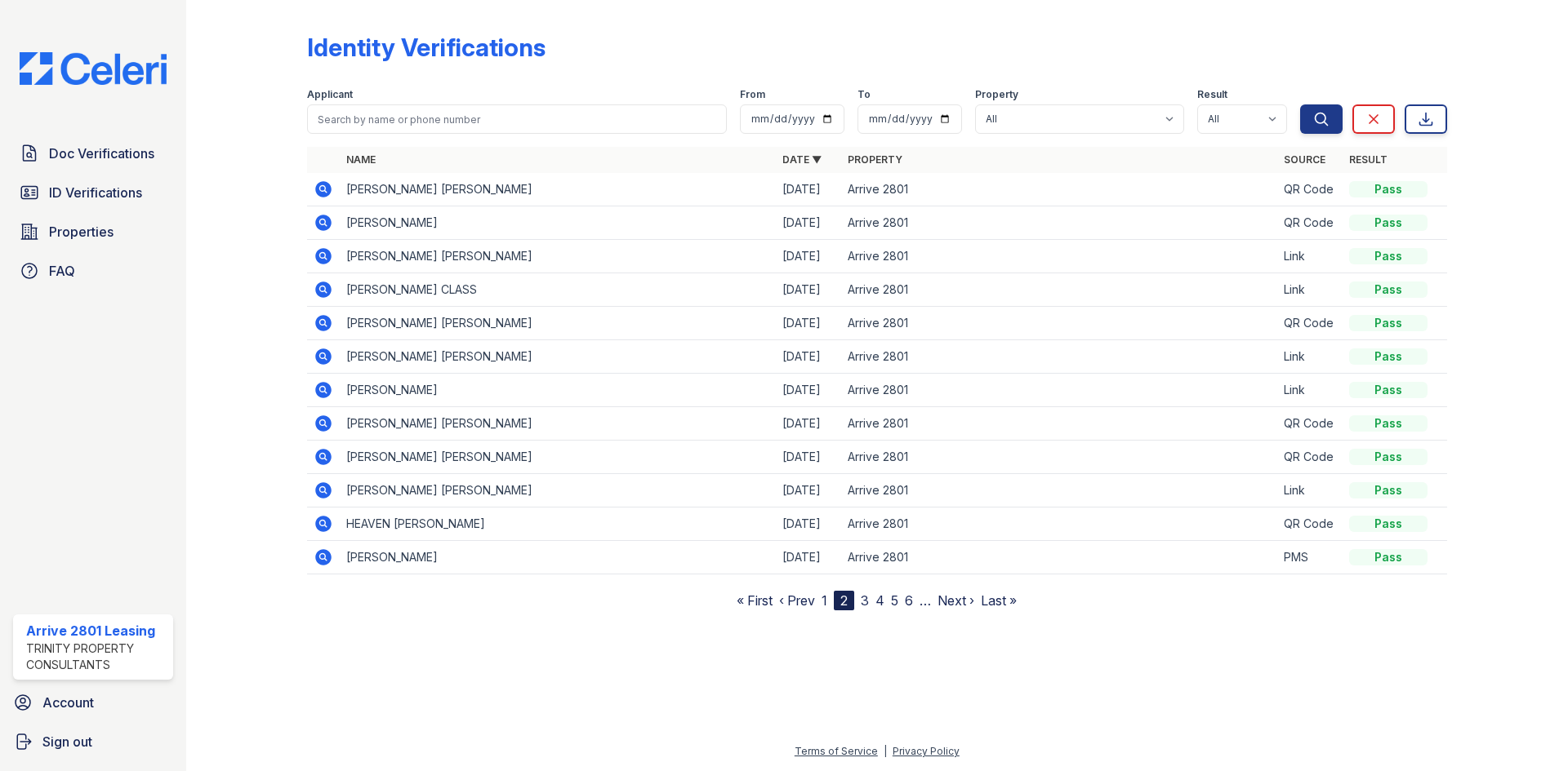
click at [865, 597] on link "3" at bounding box center [865, 600] width 8 height 17
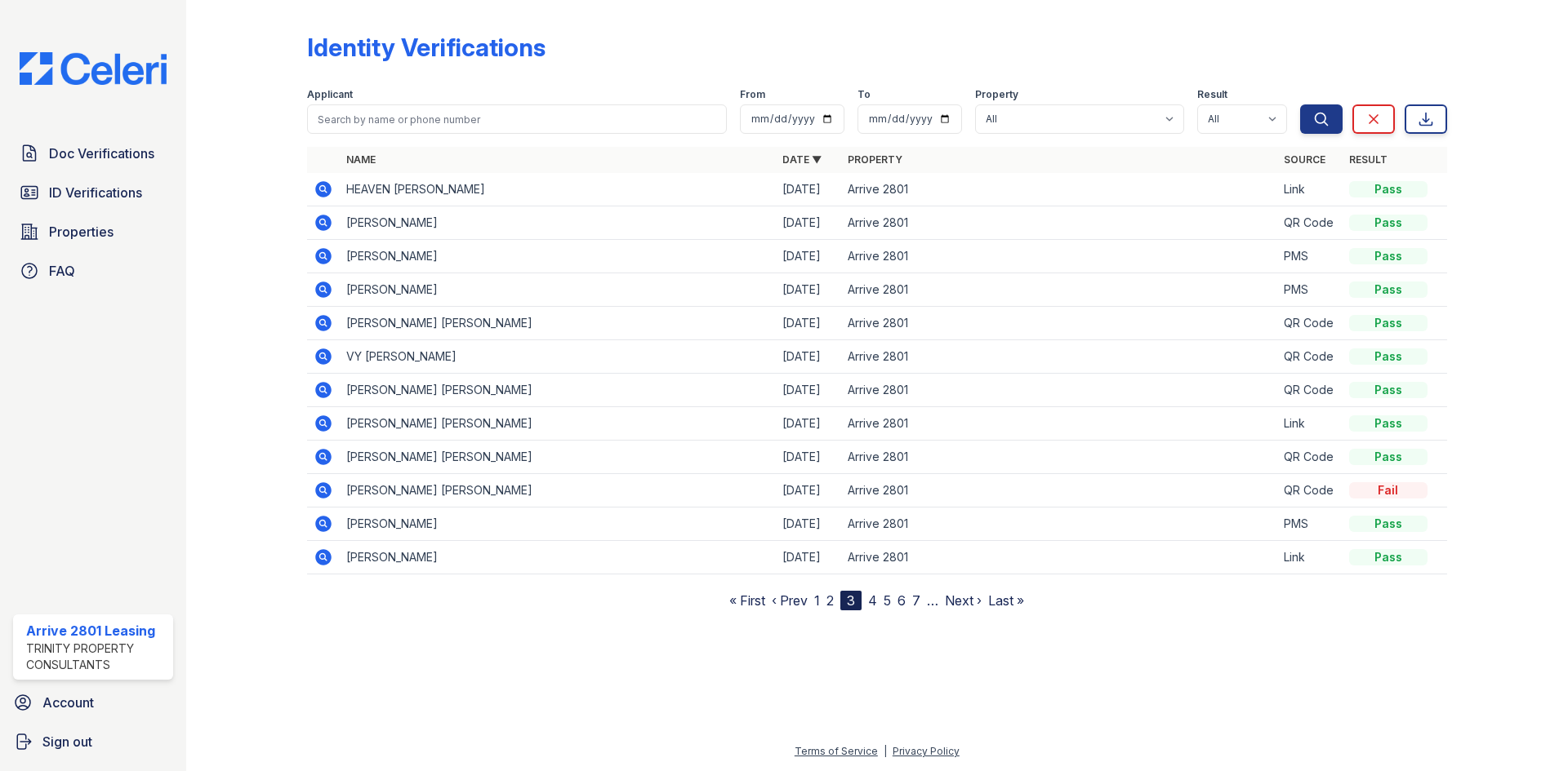
click at [817, 605] on link "1" at bounding box center [817, 600] width 6 height 17
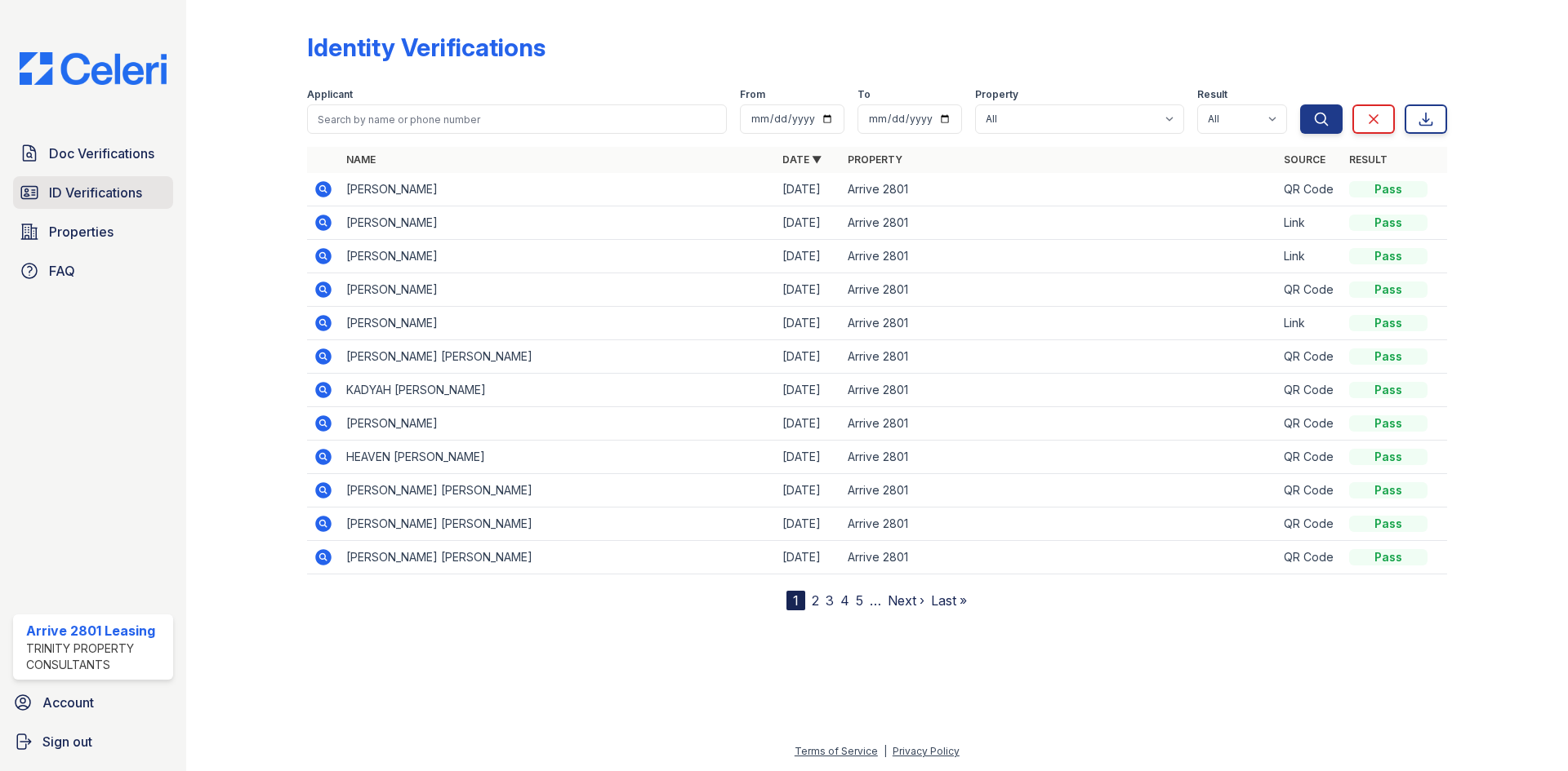
click at [67, 201] on span "ID Verifications" at bounding box center [95, 193] width 93 height 20
click at [156, 201] on link "ID Verifications" at bounding box center [92, 193] width 160 height 32
click at [814, 598] on link "2" at bounding box center [814, 600] width 7 height 17
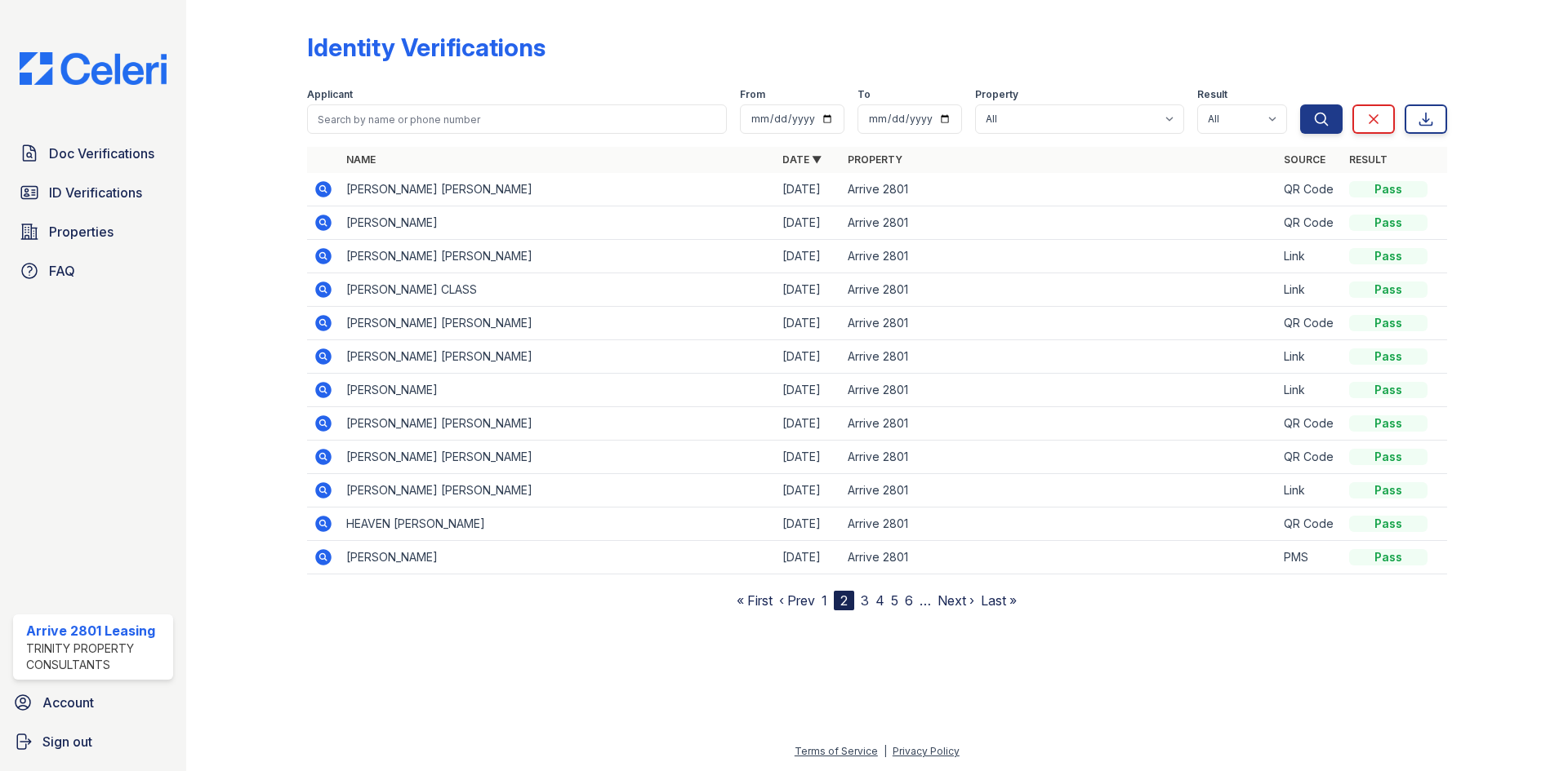
click at [318, 555] on icon at bounding box center [323, 557] width 17 height 17
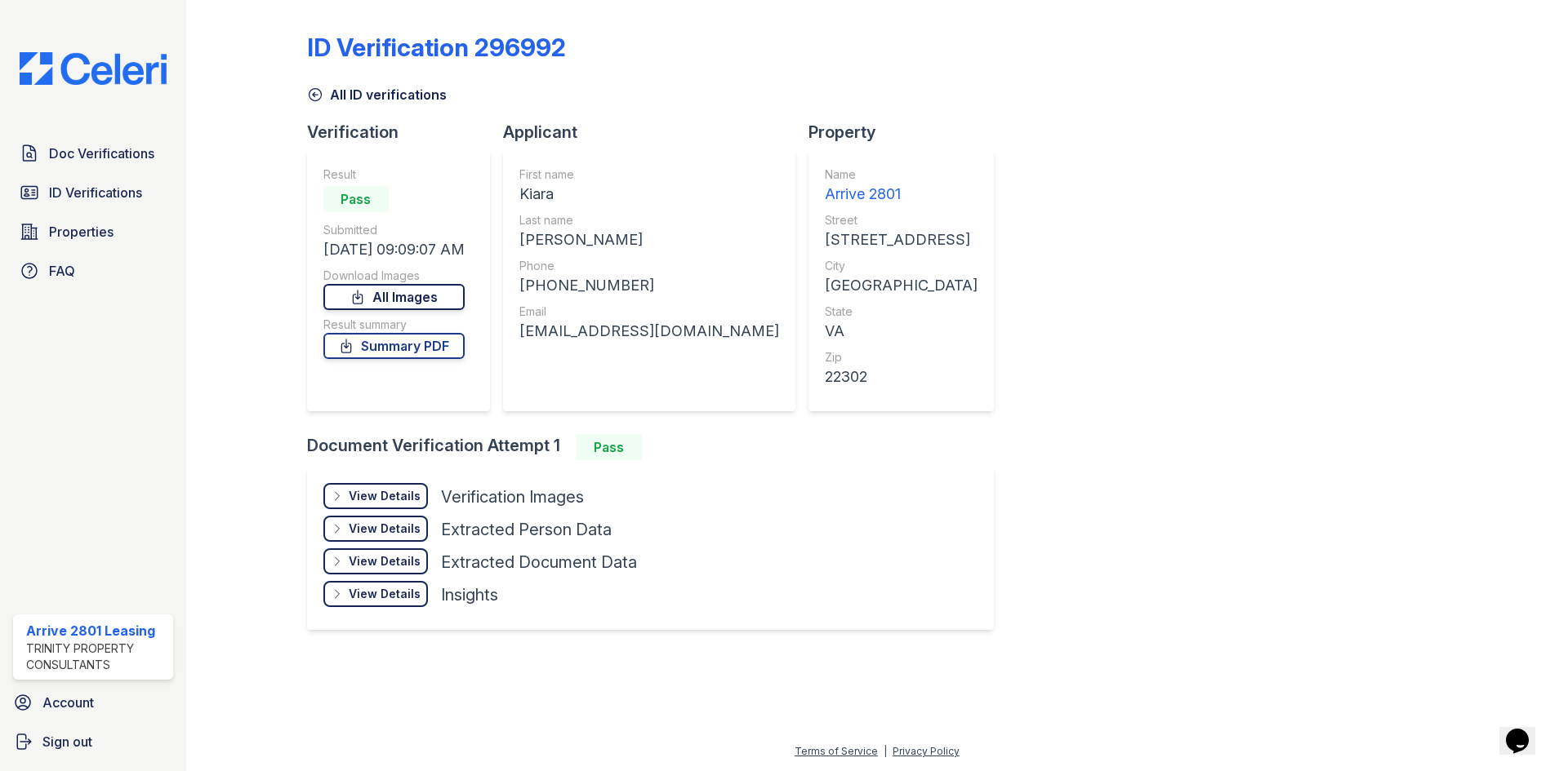
click at [390, 303] on link "All Images" at bounding box center [394, 297] width 141 height 27
click at [109, 152] on span "Doc Verifications" at bounding box center [101, 153] width 105 height 20
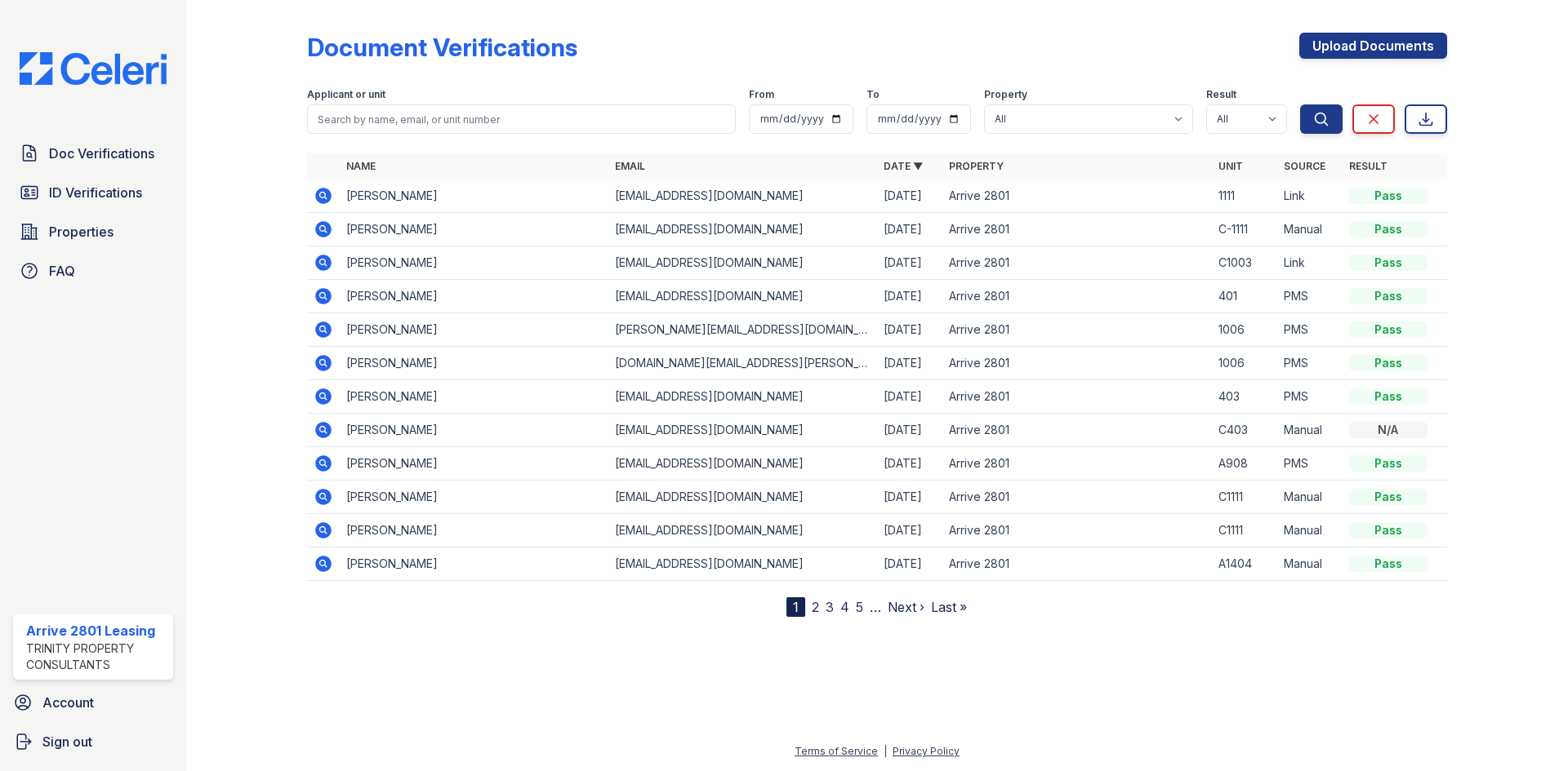
click at [814, 602] on link "2" at bounding box center [814, 607] width 7 height 17
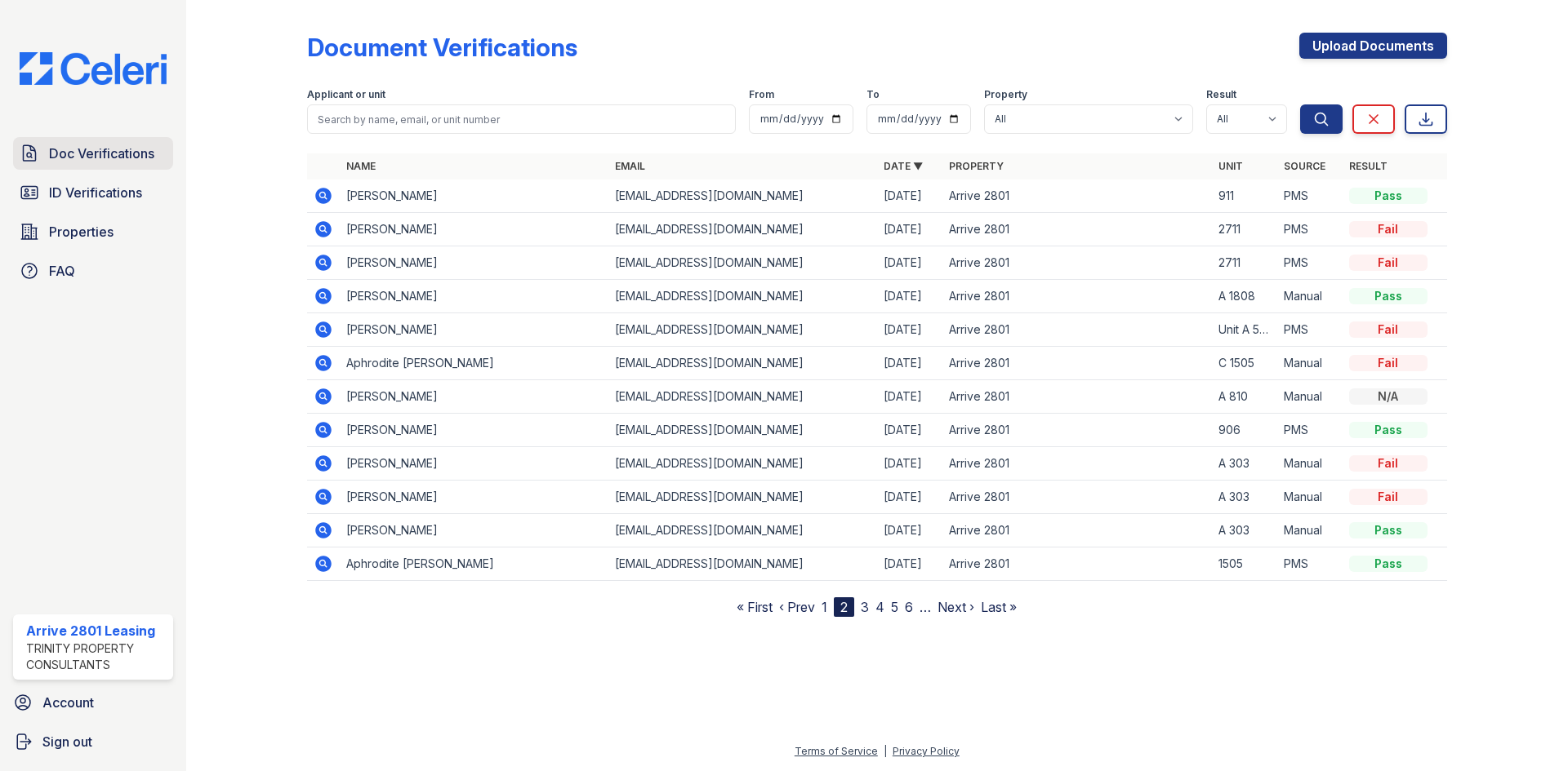
click at [164, 162] on link "Doc Verifications" at bounding box center [92, 153] width 160 height 32
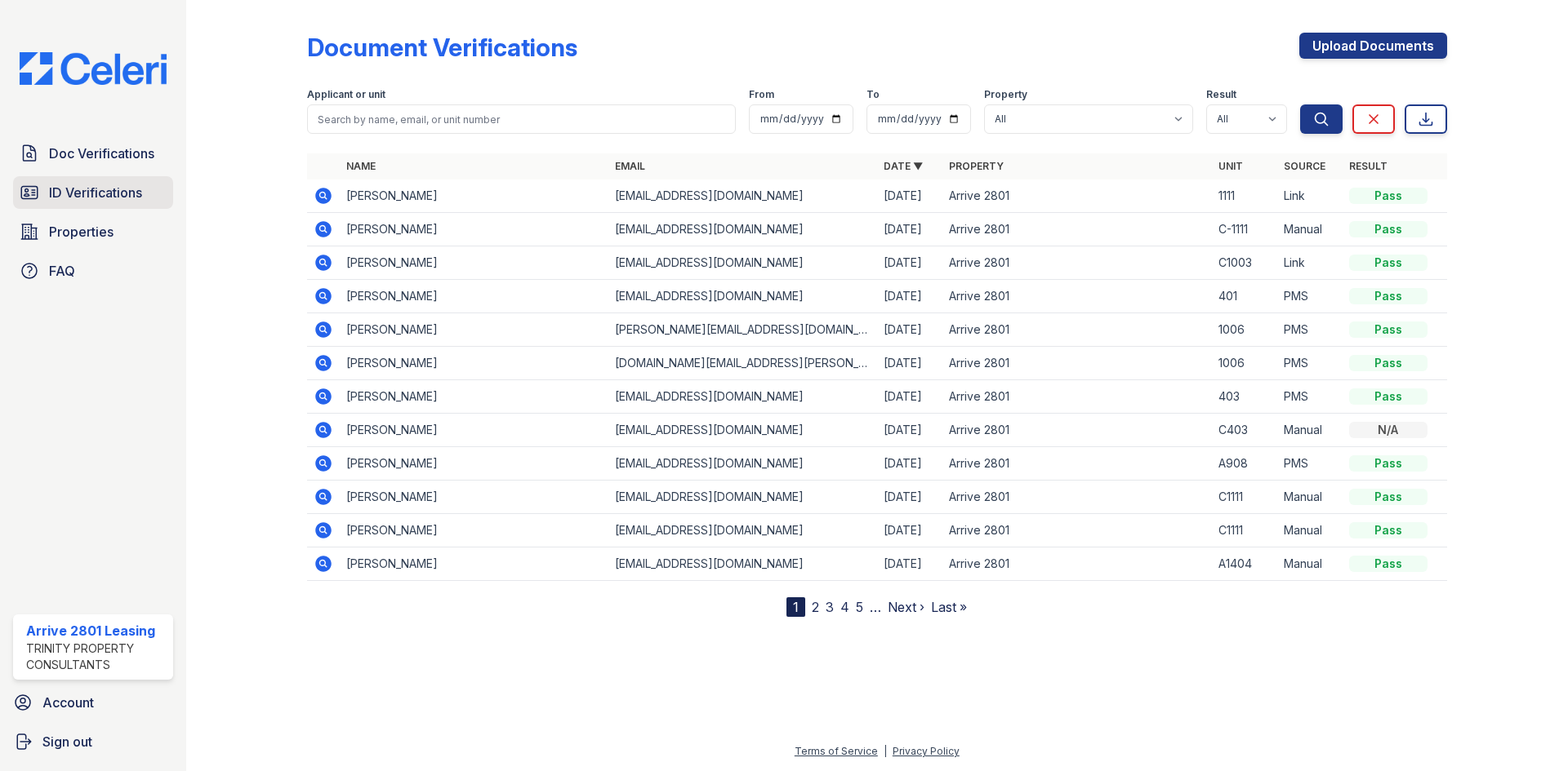
drag, startPoint x: 261, startPoint y: 254, endPoint x: 125, endPoint y: 207, distance: 143.9
drag, startPoint x: 125, startPoint y: 207, endPoint x: 124, endPoint y: 197, distance: 10.0
click at [124, 197] on span "ID Verifications" at bounding box center [95, 193] width 93 height 20
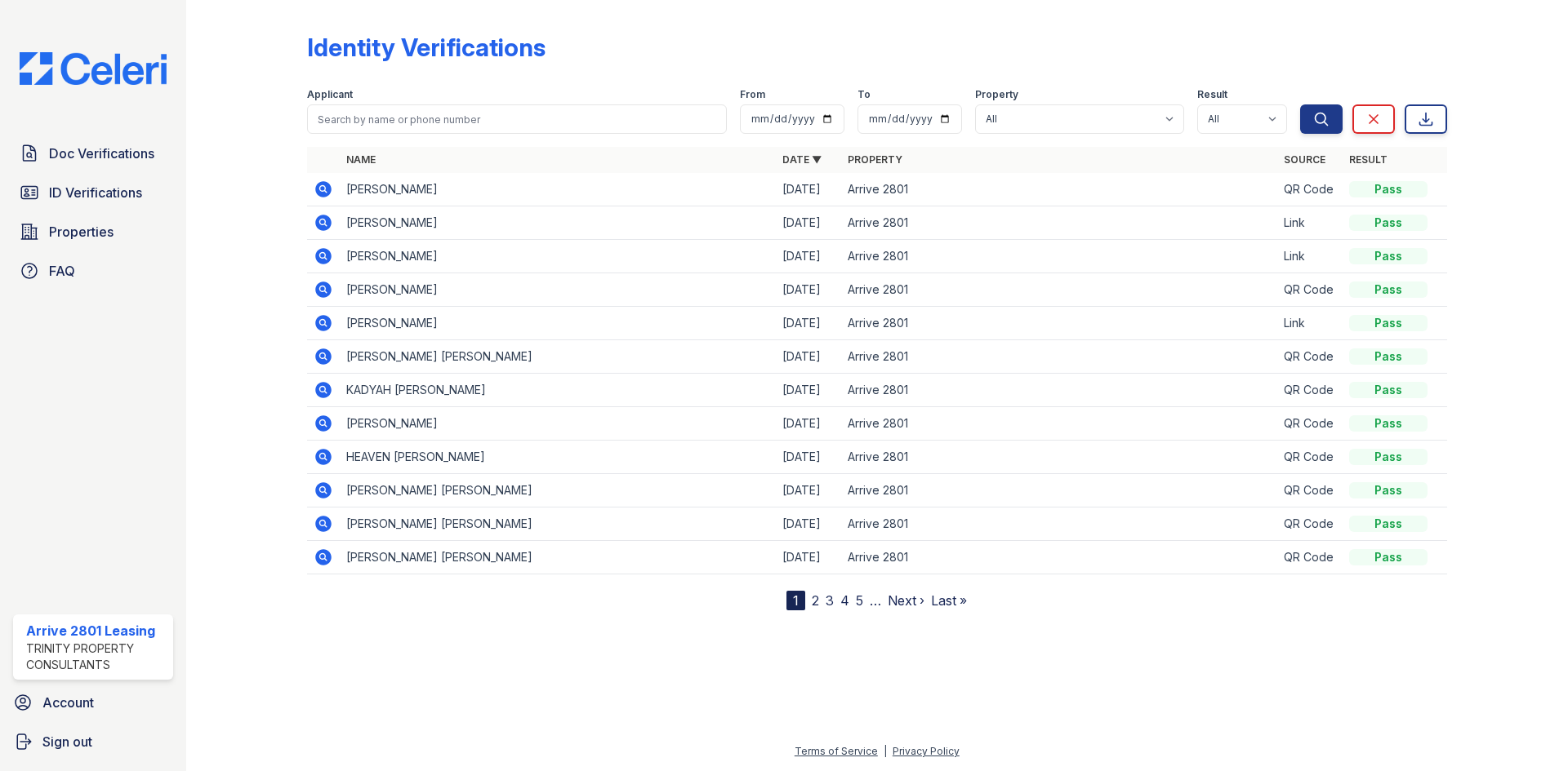
click at [813, 597] on link "2" at bounding box center [814, 600] width 7 height 17
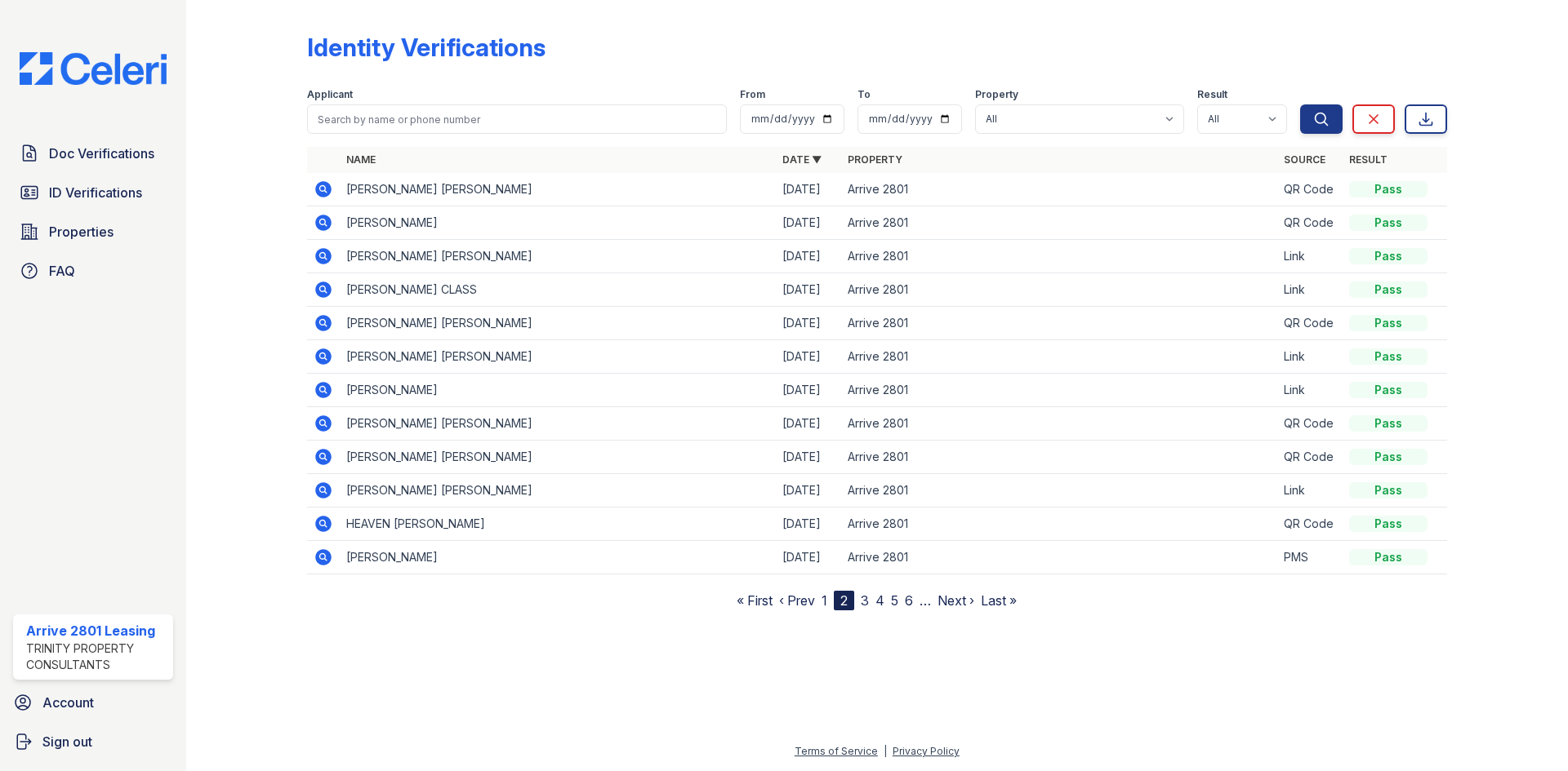
click at [865, 598] on link "3" at bounding box center [865, 600] width 8 height 17
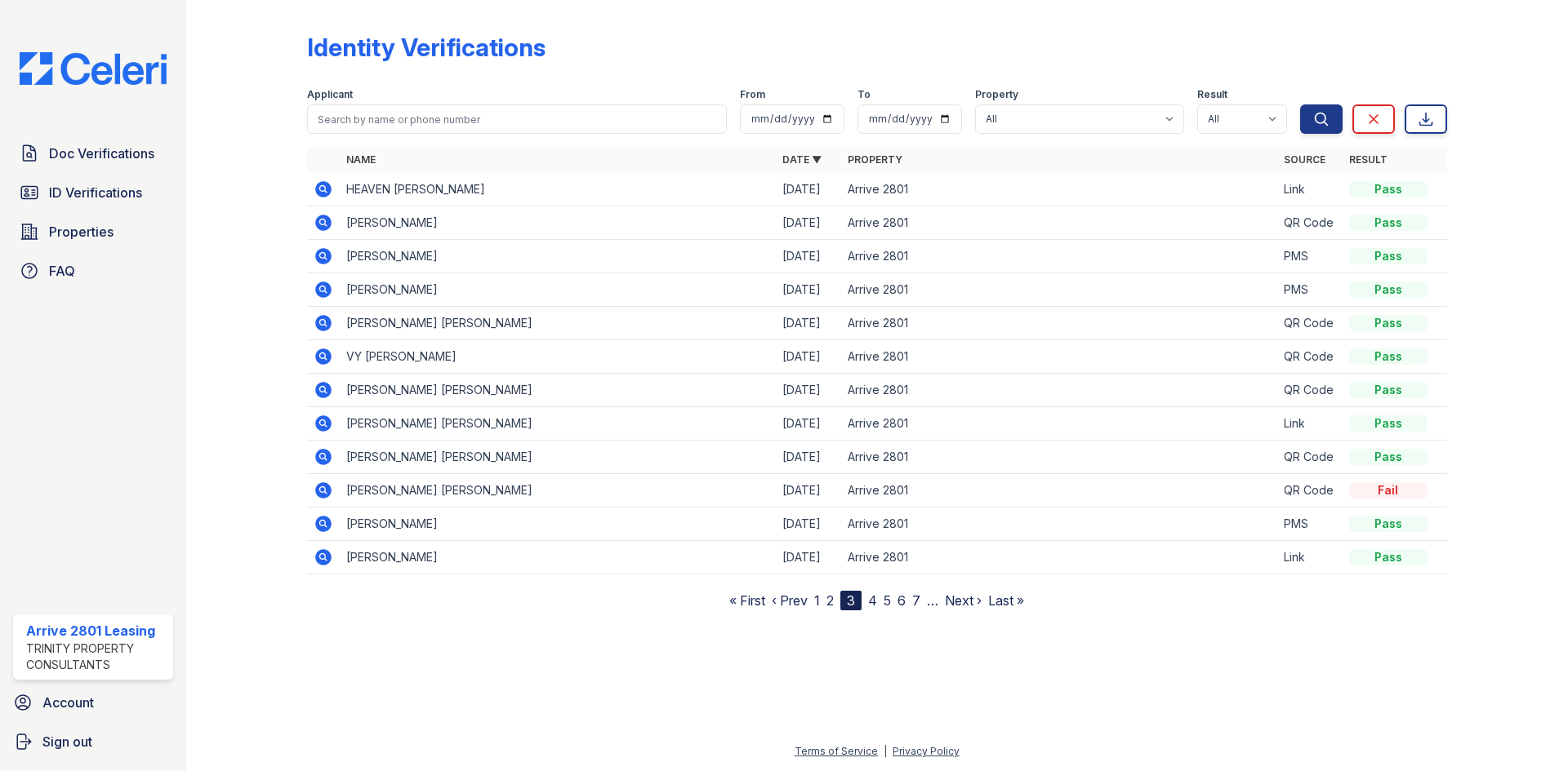
click at [875, 602] on link "4" at bounding box center [871, 600] width 9 height 17
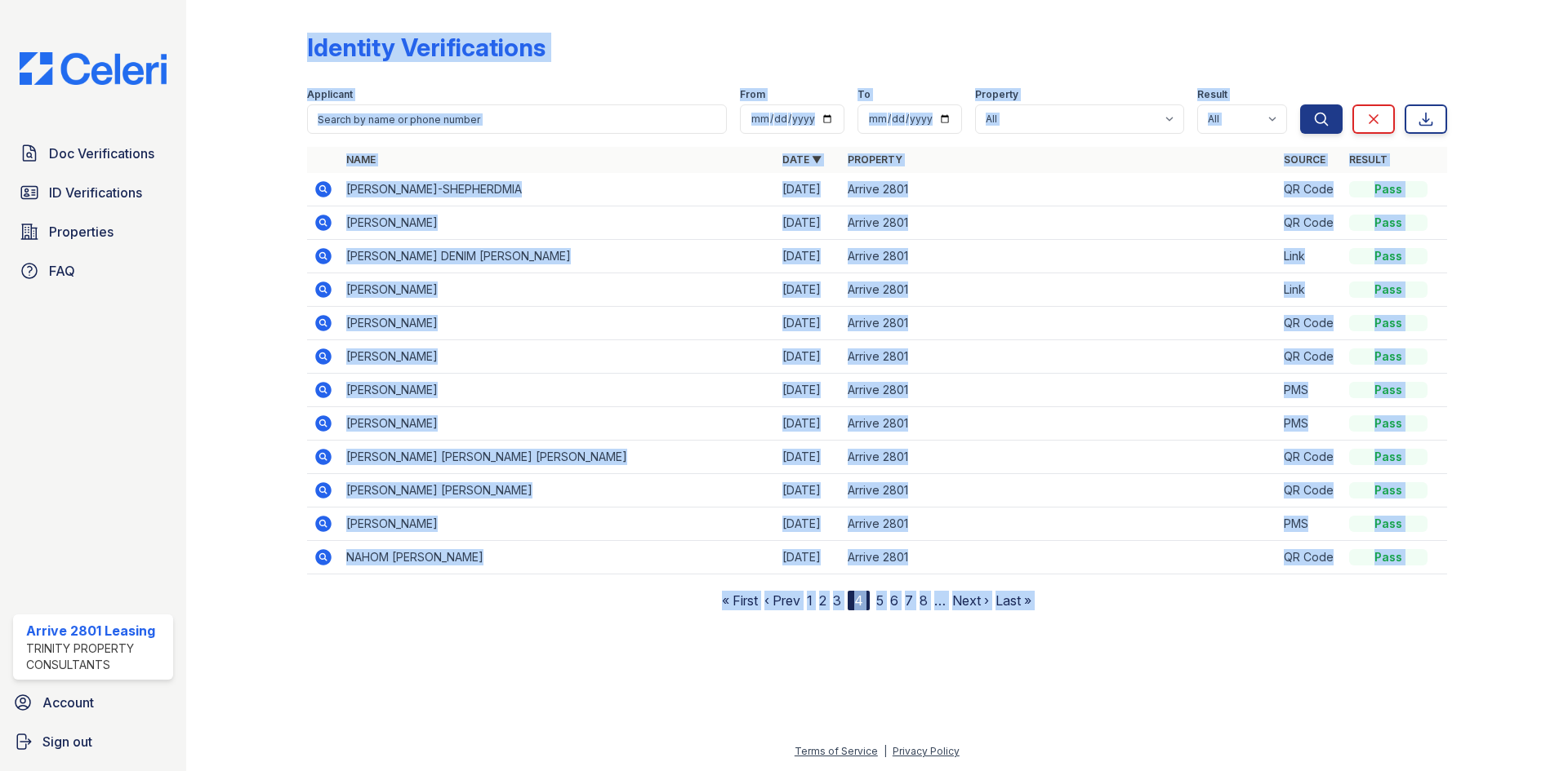
drag, startPoint x: 288, startPoint y: 187, endPoint x: 607, endPoint y: 691, distance: 596.5
click at [607, 691] on div "Identity Verifications Filter Applicant From To Property All Arrive 2801 Result…" at bounding box center [876, 385] width 1381 height 771
click at [606, 691] on div at bounding box center [876, 688] width 1329 height 105
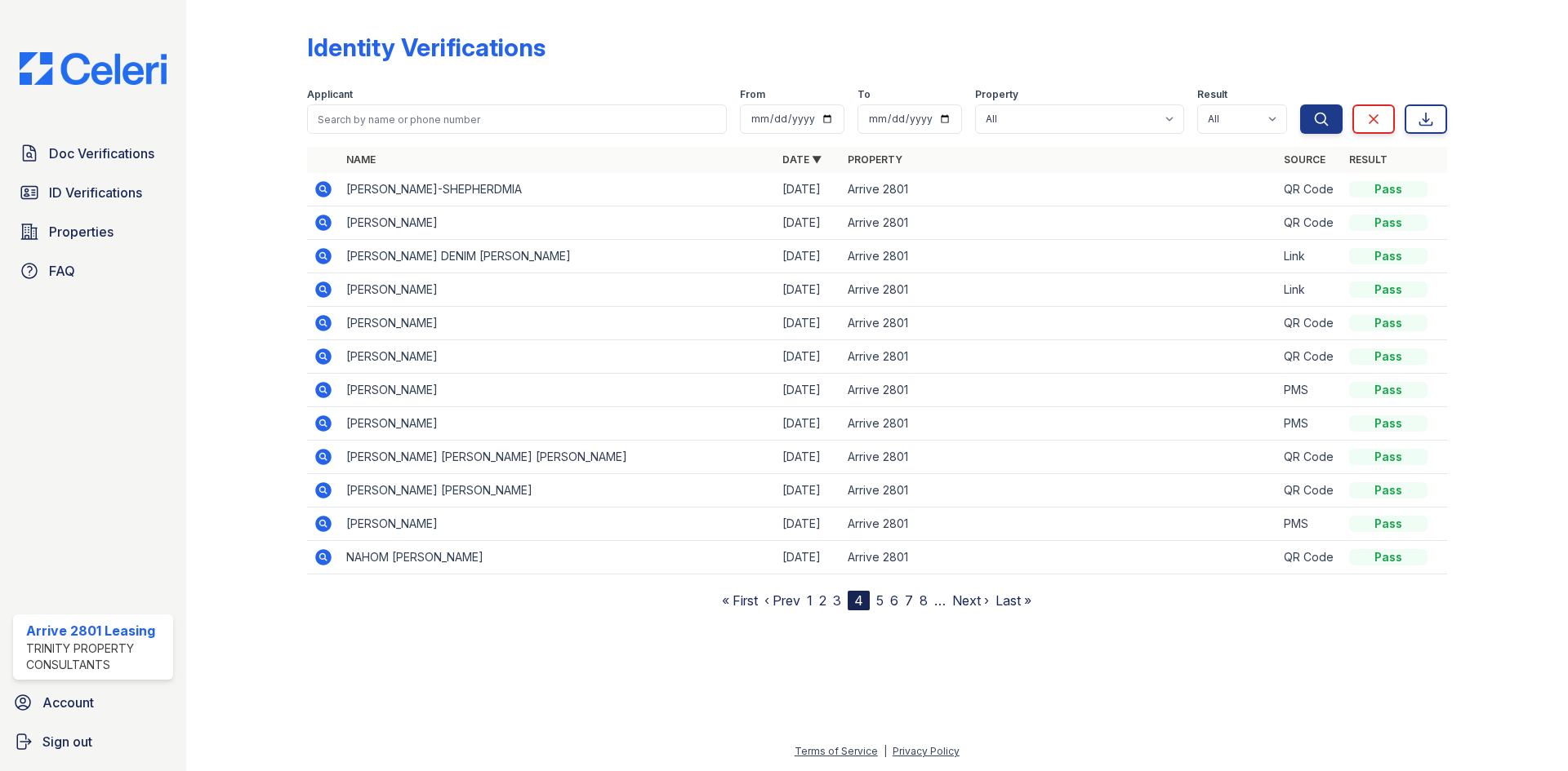
click at [810, 601] on link "1" at bounding box center [810, 600] width 6 height 17
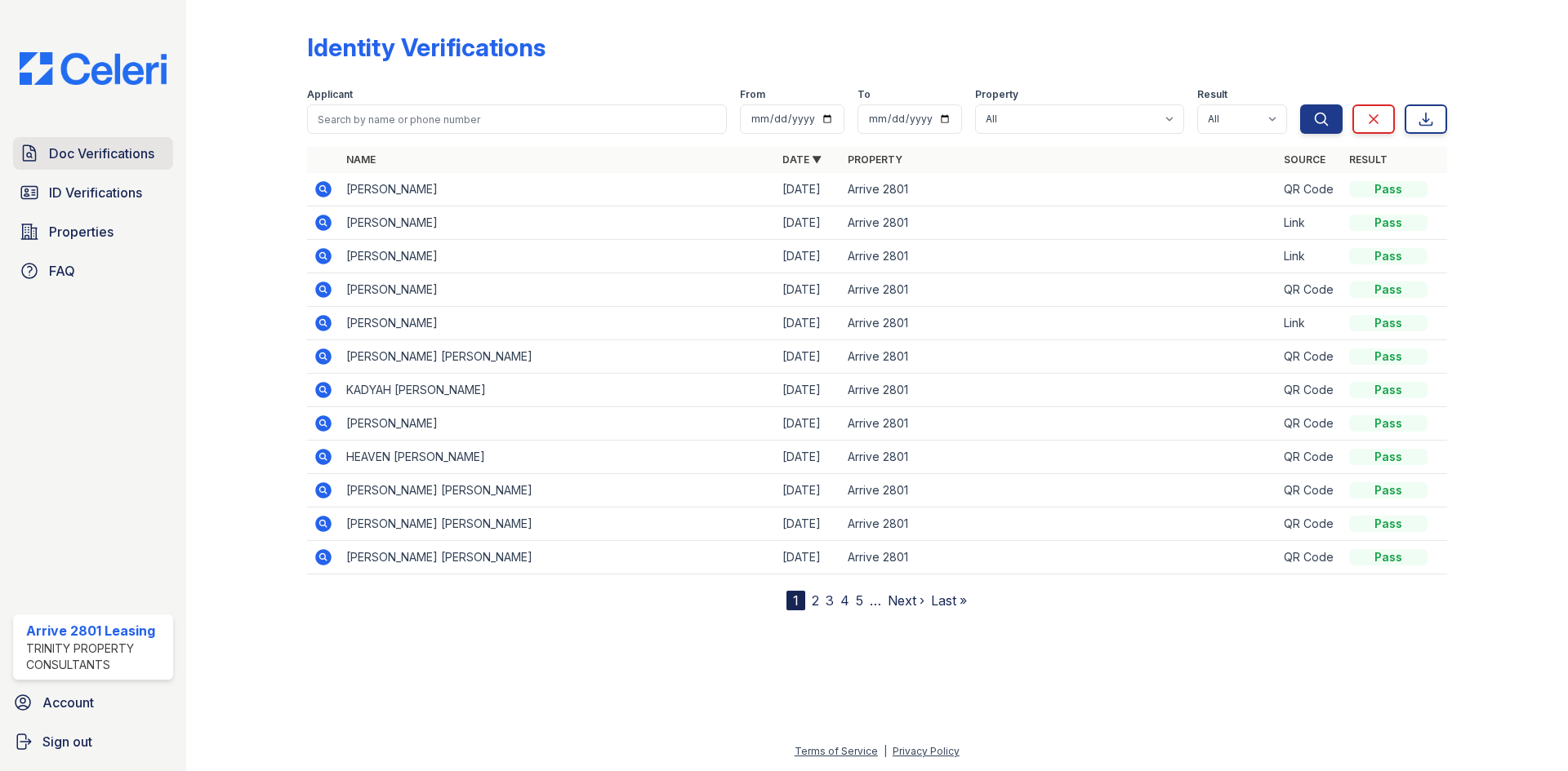
click at [114, 149] on span "Doc Verifications" at bounding box center [101, 153] width 105 height 20
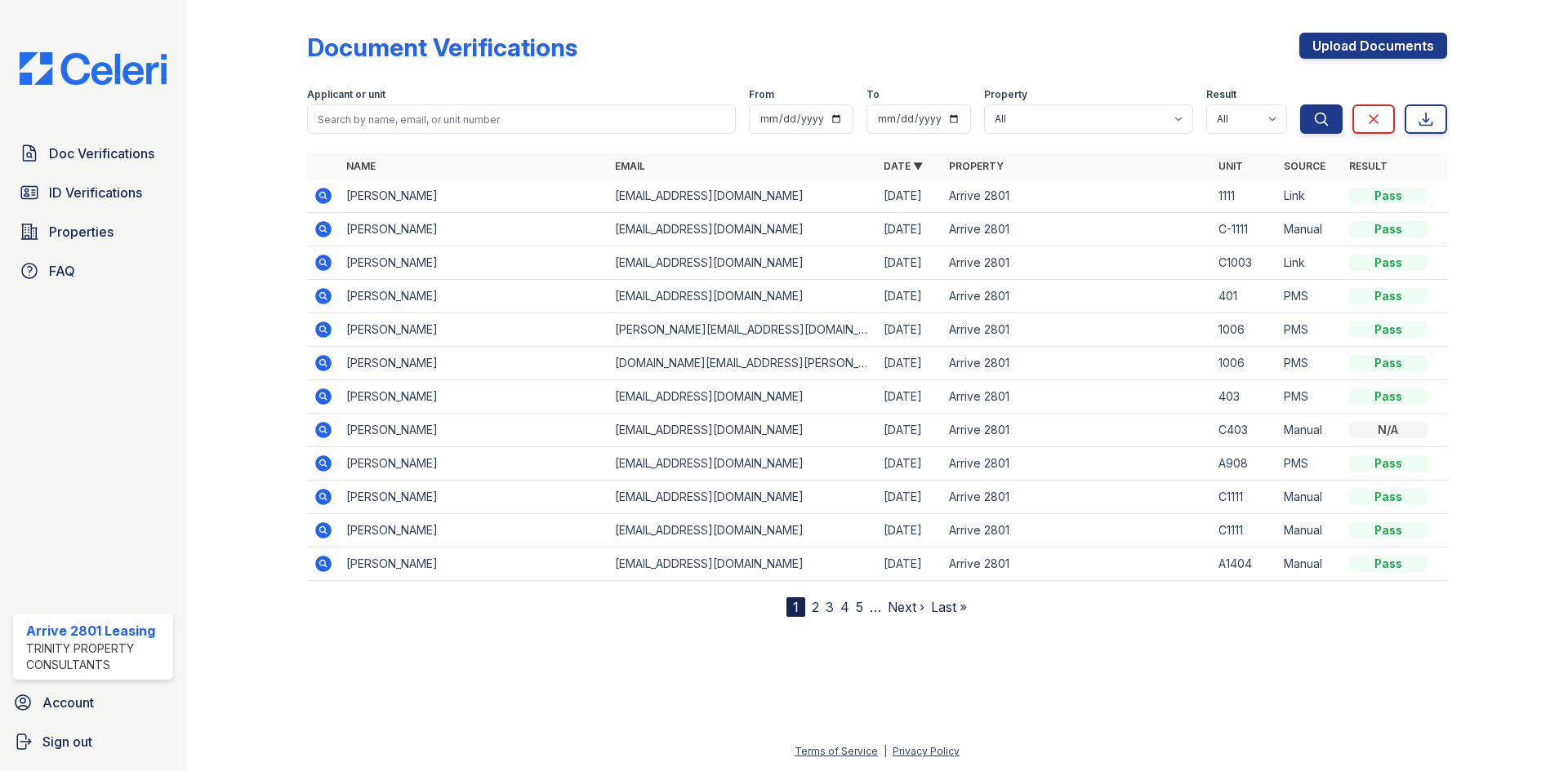
drag, startPoint x: 9, startPoint y: 372, endPoint x: 530, endPoint y: 743, distance: 639.6
click at [530, 743] on div "Terms of Service | Privacy Policy" at bounding box center [876, 757] width 1329 height 29
